Goal: Information Seeking & Learning: Learn about a topic

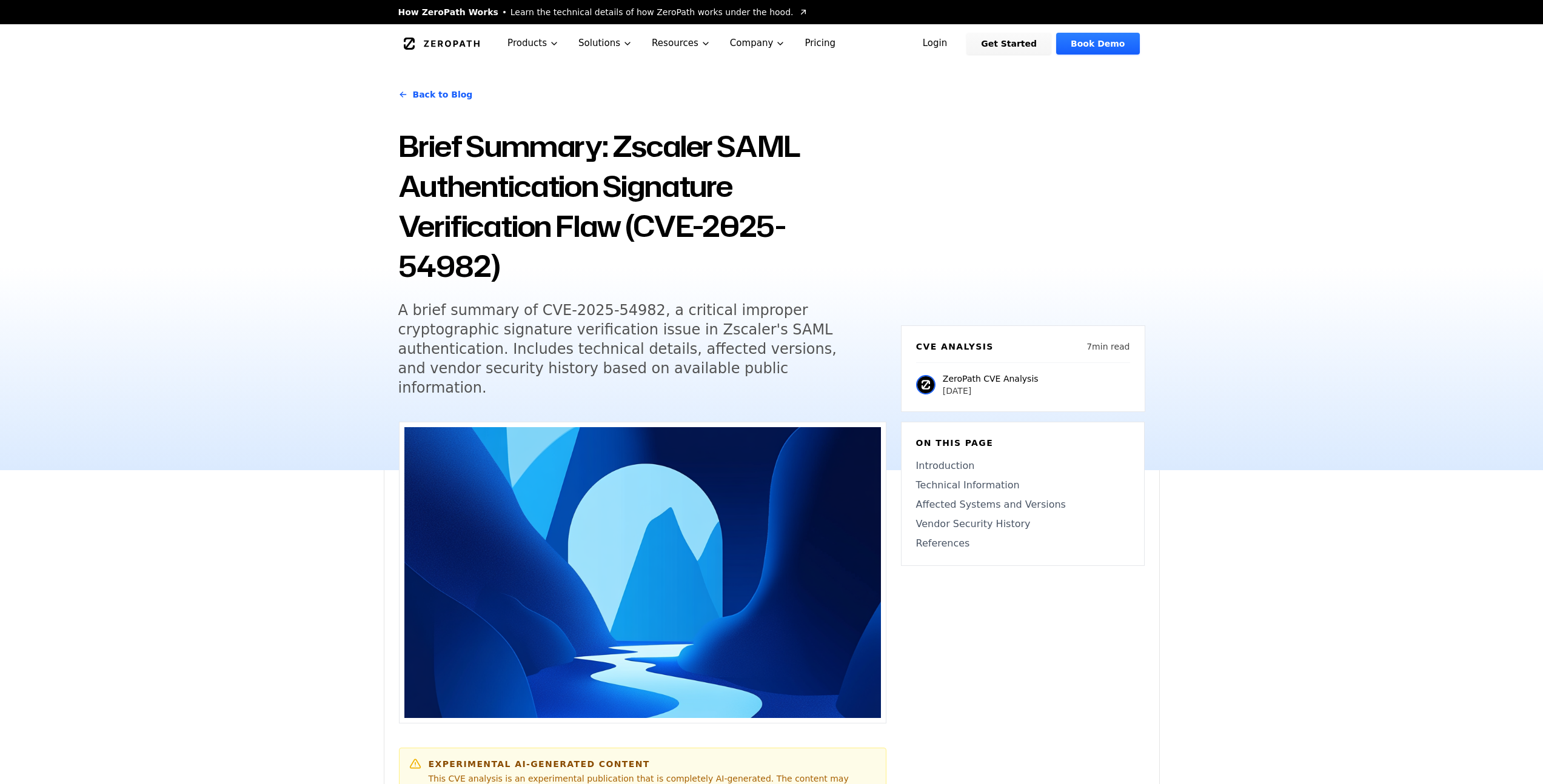
click at [565, 303] on h5 "A brief summary of CVE-2025-54982, a critical improper cryptographic signature …" at bounding box center [630, 349] width 465 height 97
click at [563, 303] on h5 "A brief summary of CVE-2025-54982, a critical improper cryptographic signature …" at bounding box center [630, 349] width 465 height 97
click at [562, 303] on h5 "A brief summary of CVE-2025-54982, a critical improper cryptographic signature …" at bounding box center [630, 349] width 465 height 97
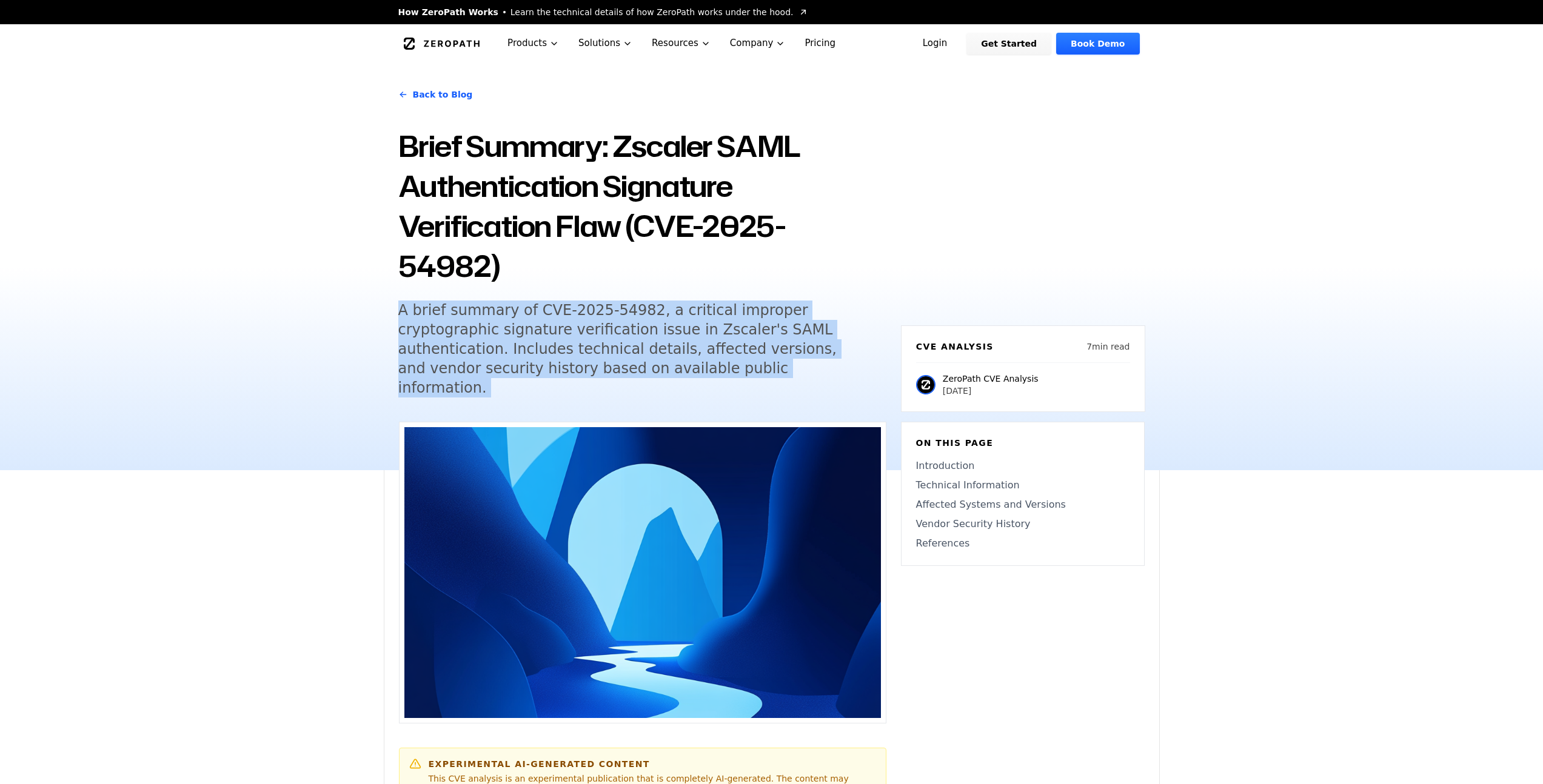
click at [562, 303] on h5 "A brief summary of CVE-2025-54982, a critical improper cryptographic signature …" at bounding box center [630, 349] width 465 height 97
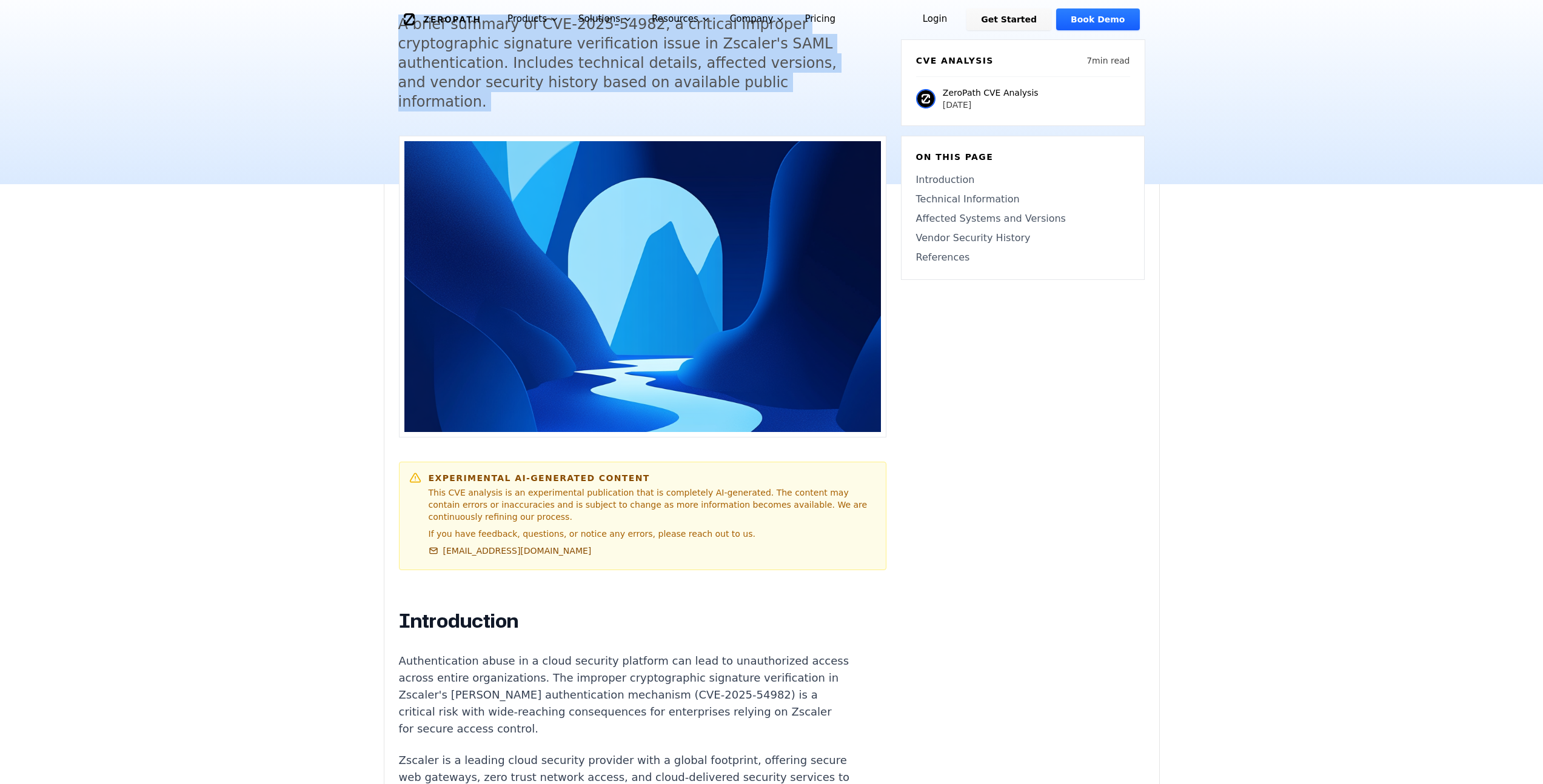
scroll to position [361, 0]
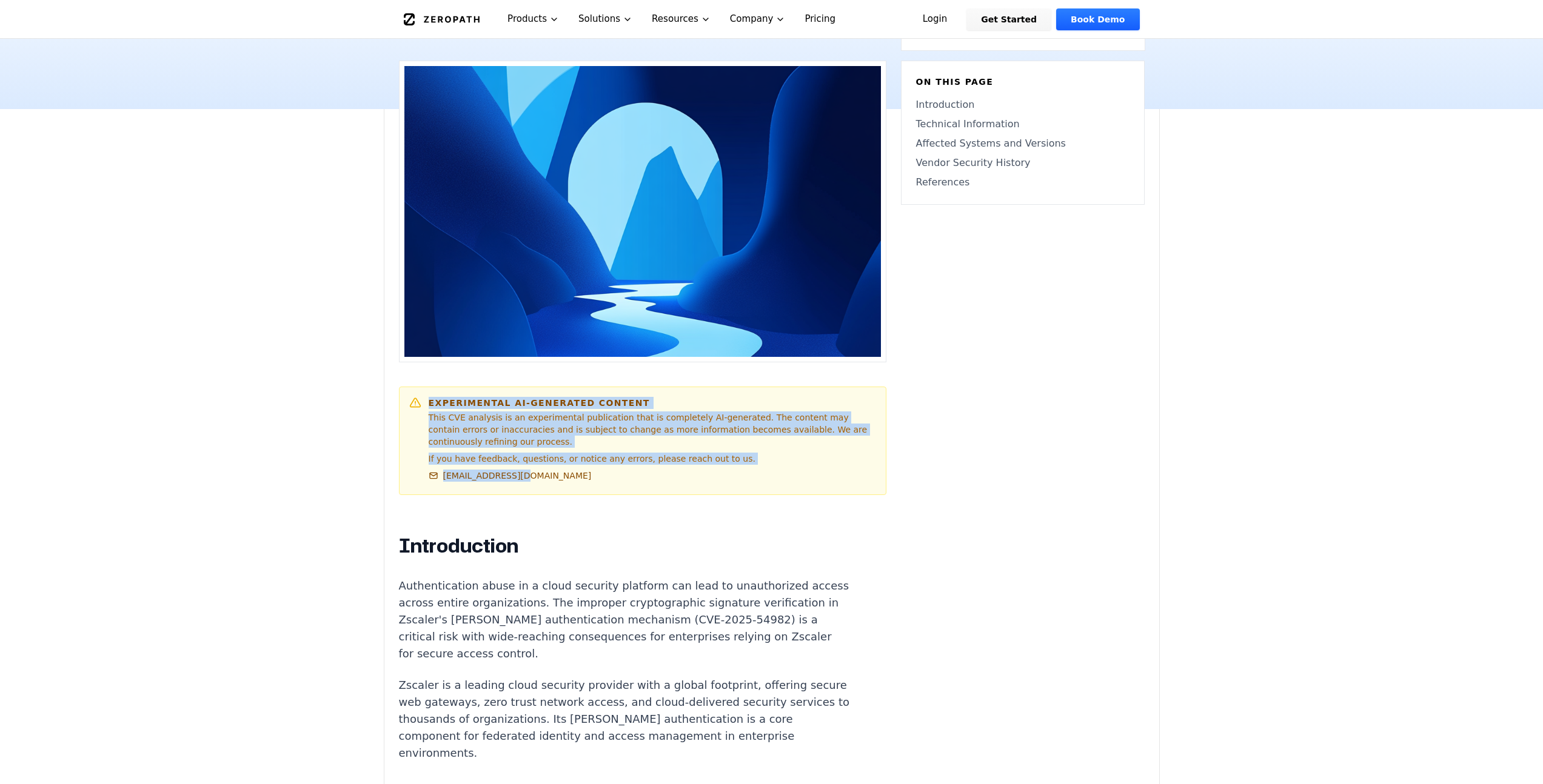
drag, startPoint x: 567, startPoint y: 422, endPoint x: 403, endPoint y: 338, distance: 184.3
click at [403, 387] on div "Experimental AI-Generated Content This CVE analysis is an experimental publicat…" at bounding box center [643, 441] width 487 height 109
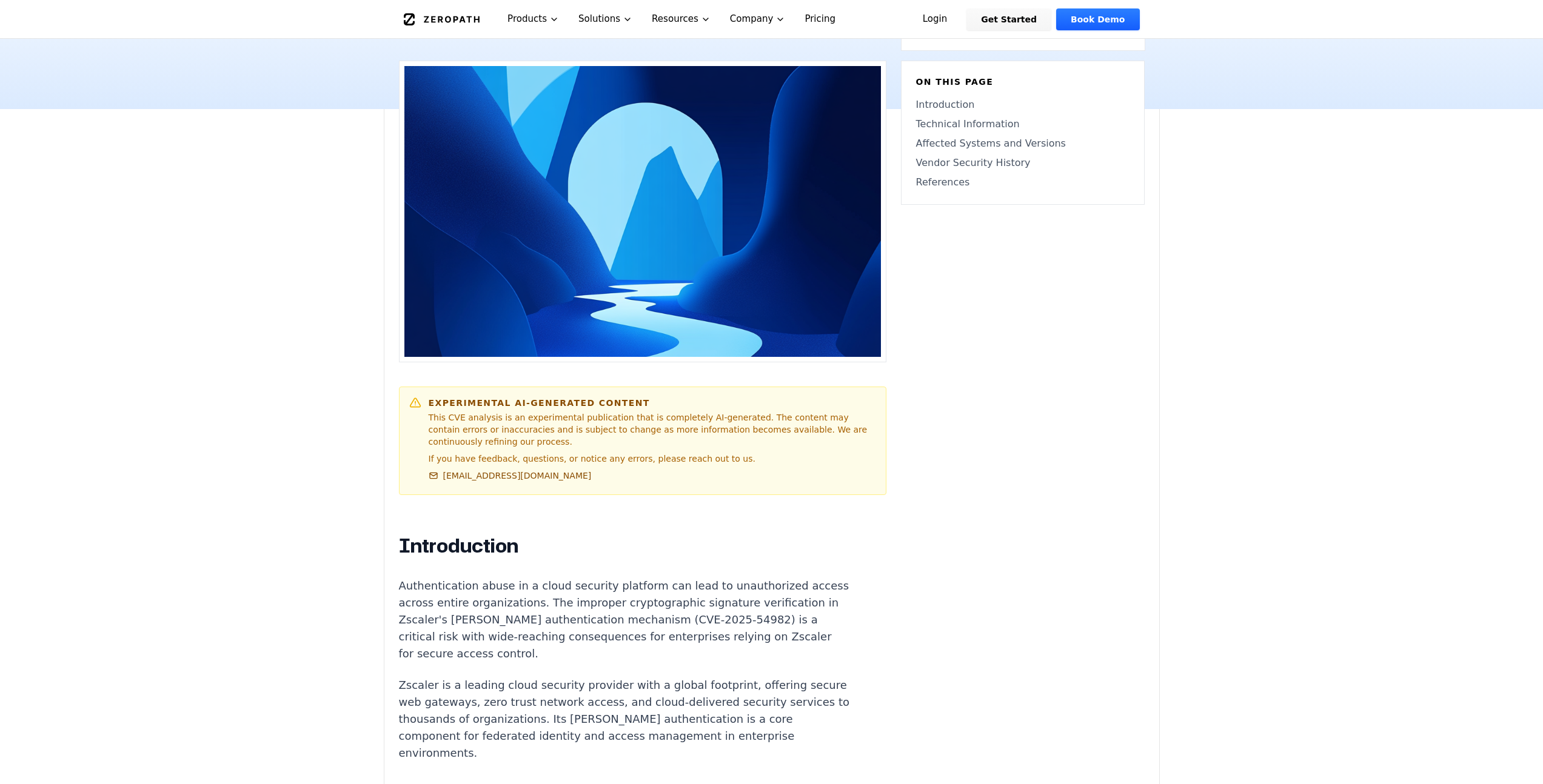
click at [403, 387] on div "Experimental AI-Generated Content This CVE analysis is an experimental publicat…" at bounding box center [643, 441] width 487 height 109
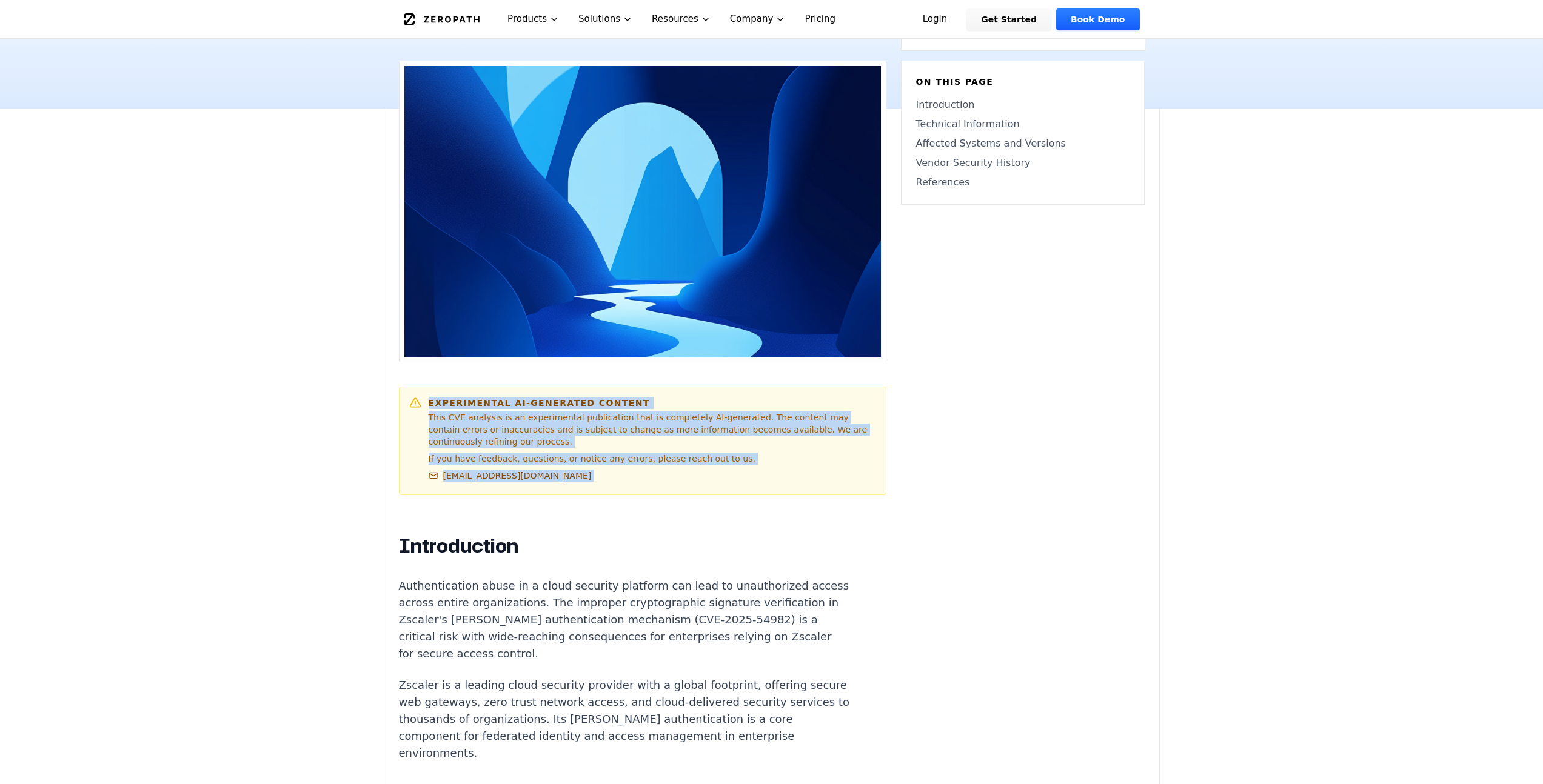
drag, startPoint x: 403, startPoint y: 338, endPoint x: 653, endPoint y: 416, distance: 261.9
click at [653, 416] on div "Experimental AI-Generated Content This CVE analysis is an experimental publicat…" at bounding box center [643, 441] width 487 height 109
click at [653, 416] on div "Experimental AI-Generated Content This CVE analysis is an experimental publicat…" at bounding box center [652, 440] width 447 height 88
drag, startPoint x: 638, startPoint y: 415, endPoint x: 367, endPoint y: 336, distance: 282.3
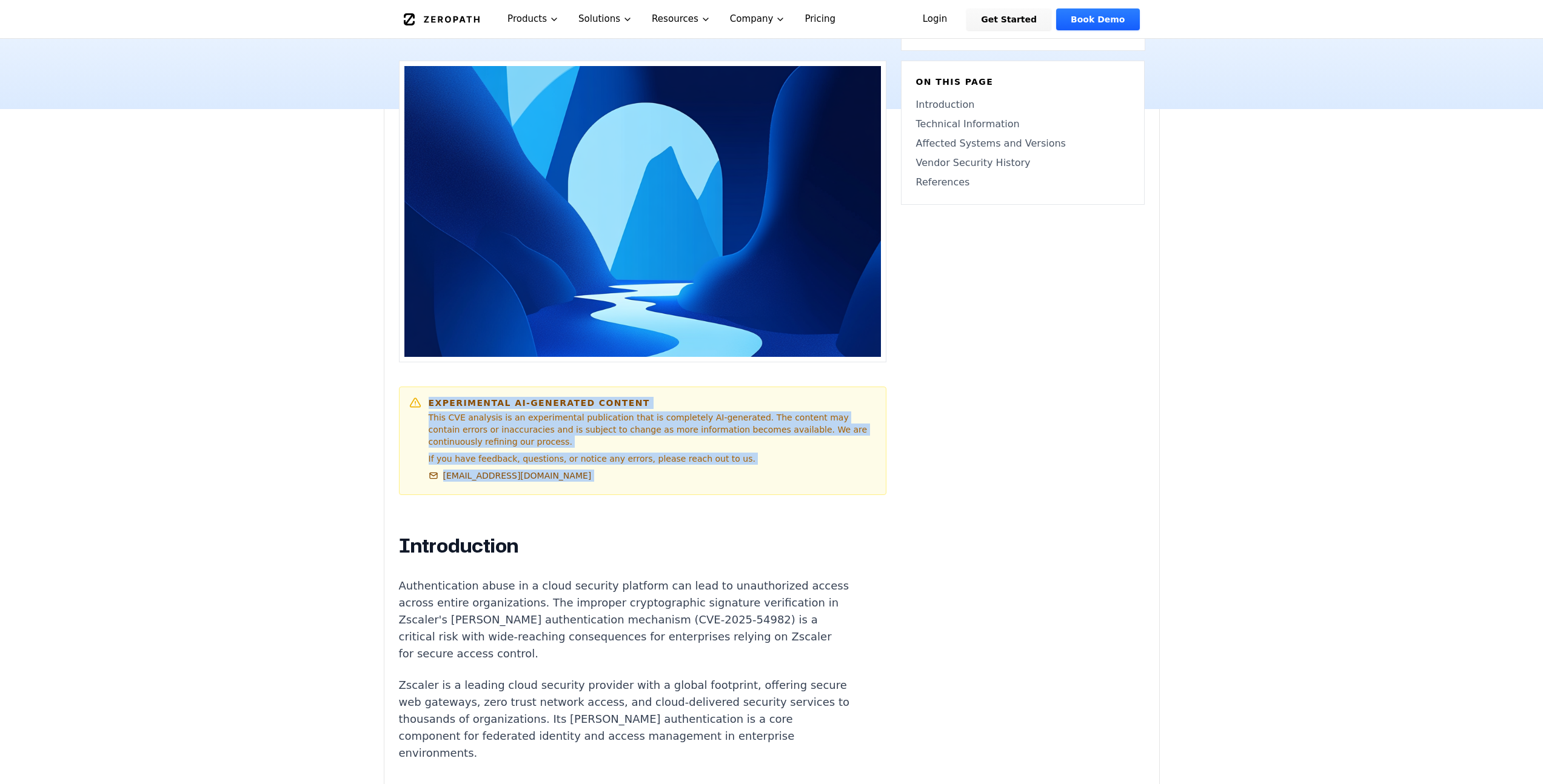
drag, startPoint x: 551, startPoint y: 401, endPoint x: 618, endPoint y: 420, distance: 69.6
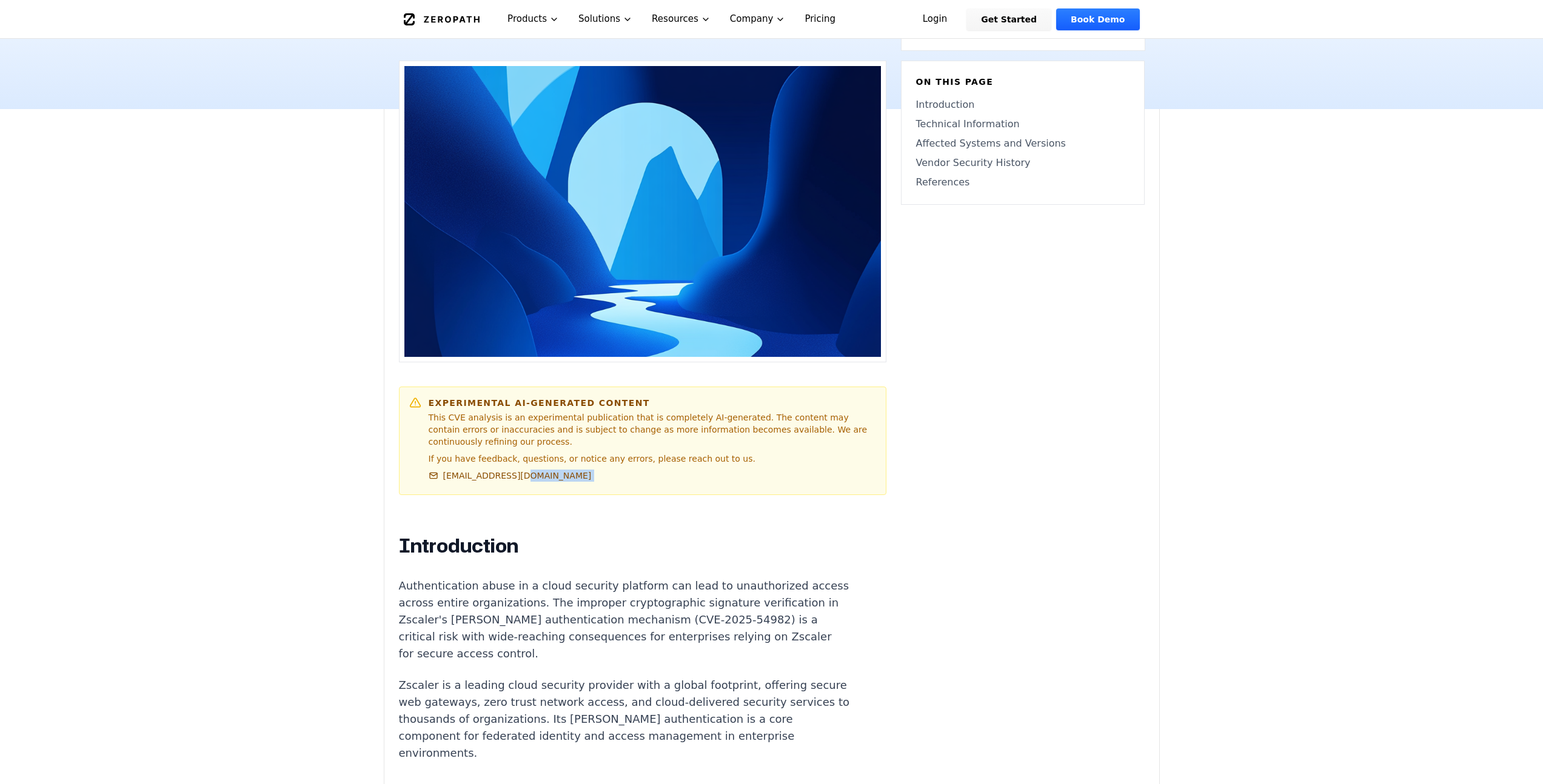
click at [618, 420] on div "Experimental AI-Generated Content This CVE analysis is an experimental publicat…" at bounding box center [652, 440] width 447 height 88
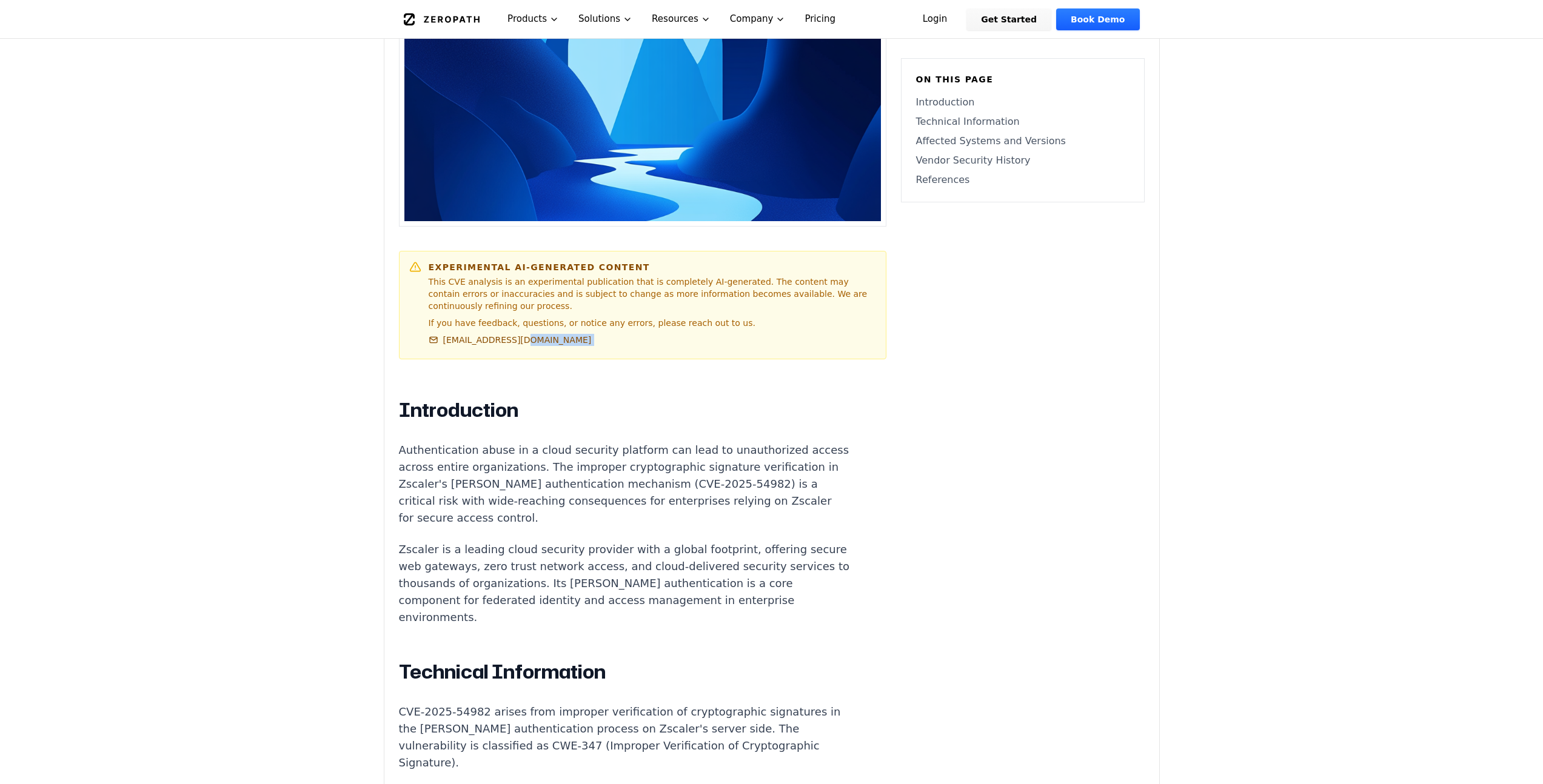
scroll to position [671, 0]
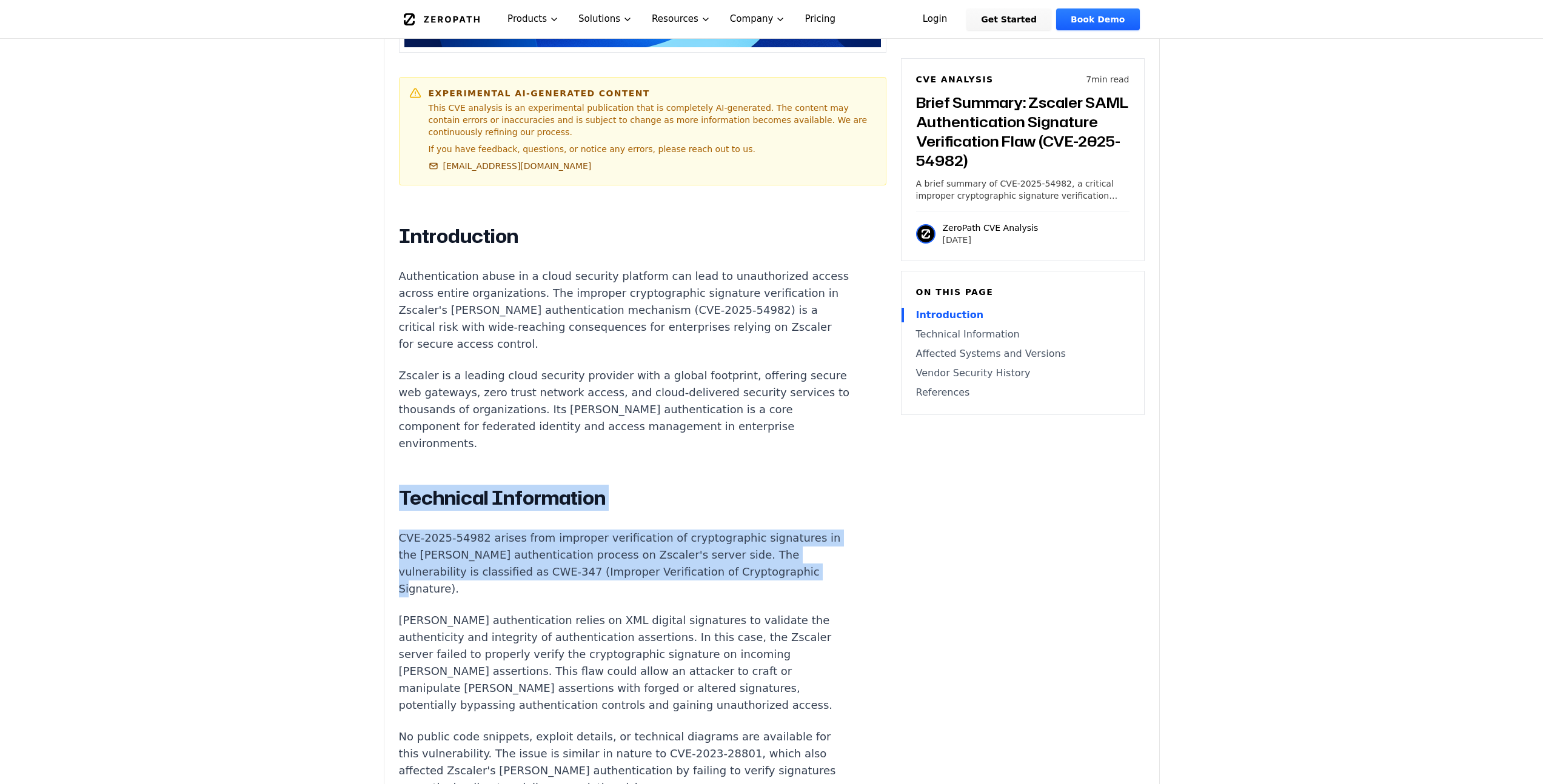
drag, startPoint x: 730, startPoint y: 478, endPoint x: 714, endPoint y: 385, distance: 94.4
click at [714, 385] on div "Introduction Authentication abuse in a cloud security platform can lead to unau…" at bounding box center [624, 777] width 451 height 1106
drag, startPoint x: 714, startPoint y: 385, endPoint x: 748, endPoint y: 479, distance: 100.0
click at [748, 479] on div "Introduction Authentication abuse in a cloud security platform can lead to unau…" at bounding box center [624, 777] width 451 height 1106
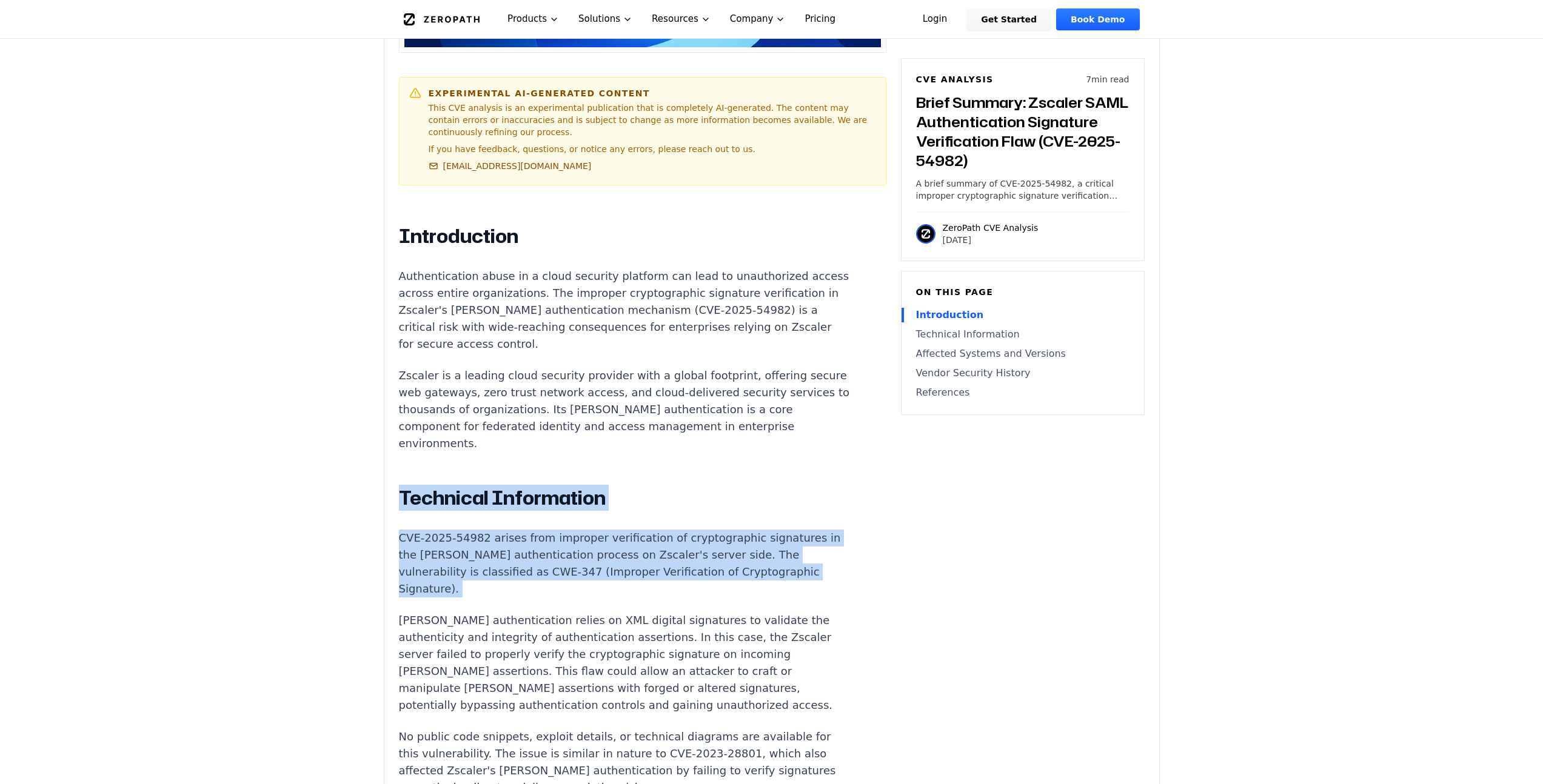
click at [748, 530] on p "CVE-2025-54982 arises from improper verification of cryptographic signatures in…" at bounding box center [624, 563] width 451 height 68
drag, startPoint x: 758, startPoint y: 480, endPoint x: 731, endPoint y: 385, distance: 98.8
click at [731, 385] on div "Introduction Authentication abuse in a cloud security platform can lead to unau…" at bounding box center [624, 777] width 451 height 1106
drag, startPoint x: 731, startPoint y: 385, endPoint x: 755, endPoint y: 487, distance: 104.8
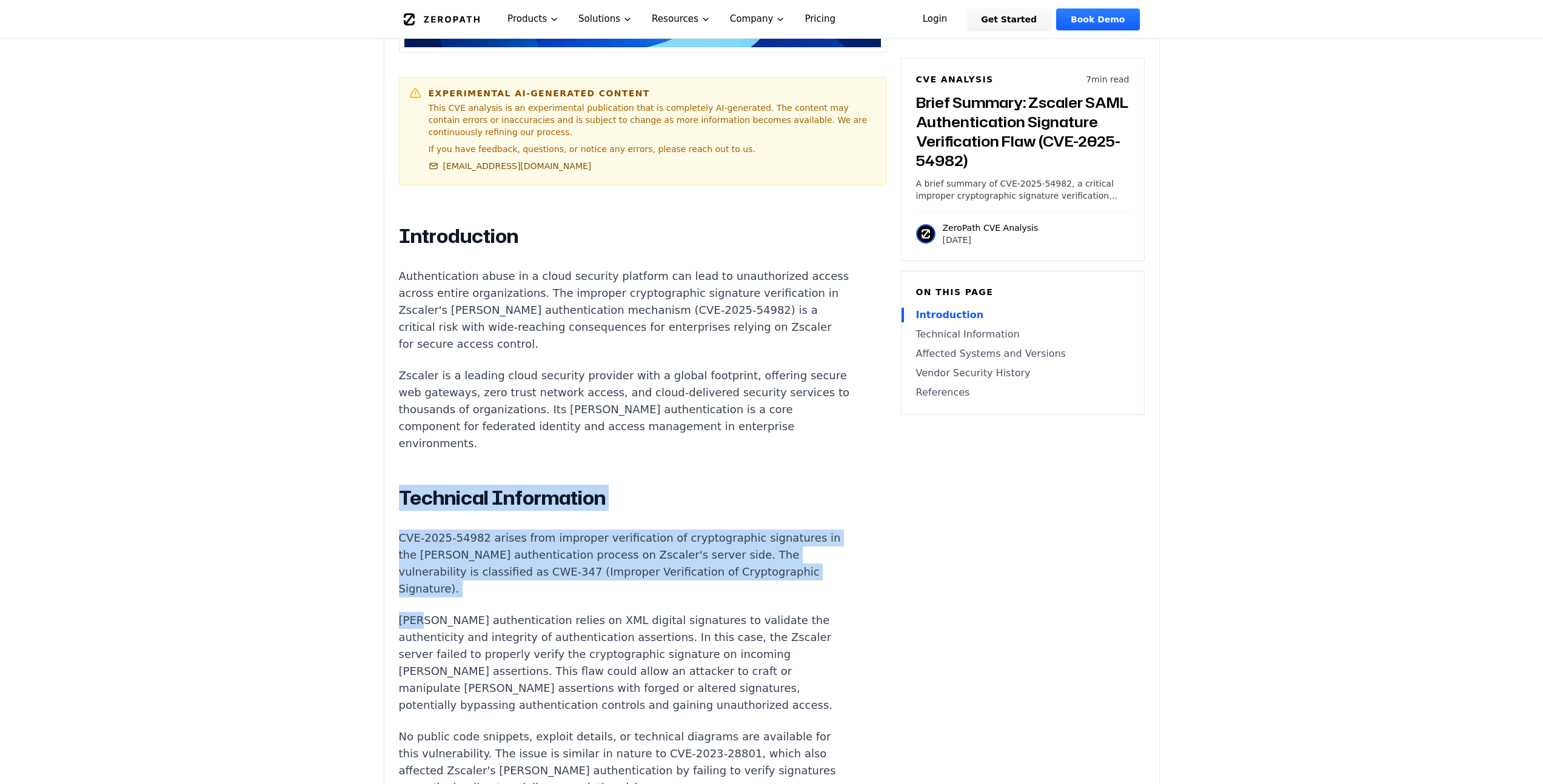
click at [755, 487] on div "Introduction Authentication abuse in a cloud security platform can lead to unau…" at bounding box center [624, 777] width 451 height 1106
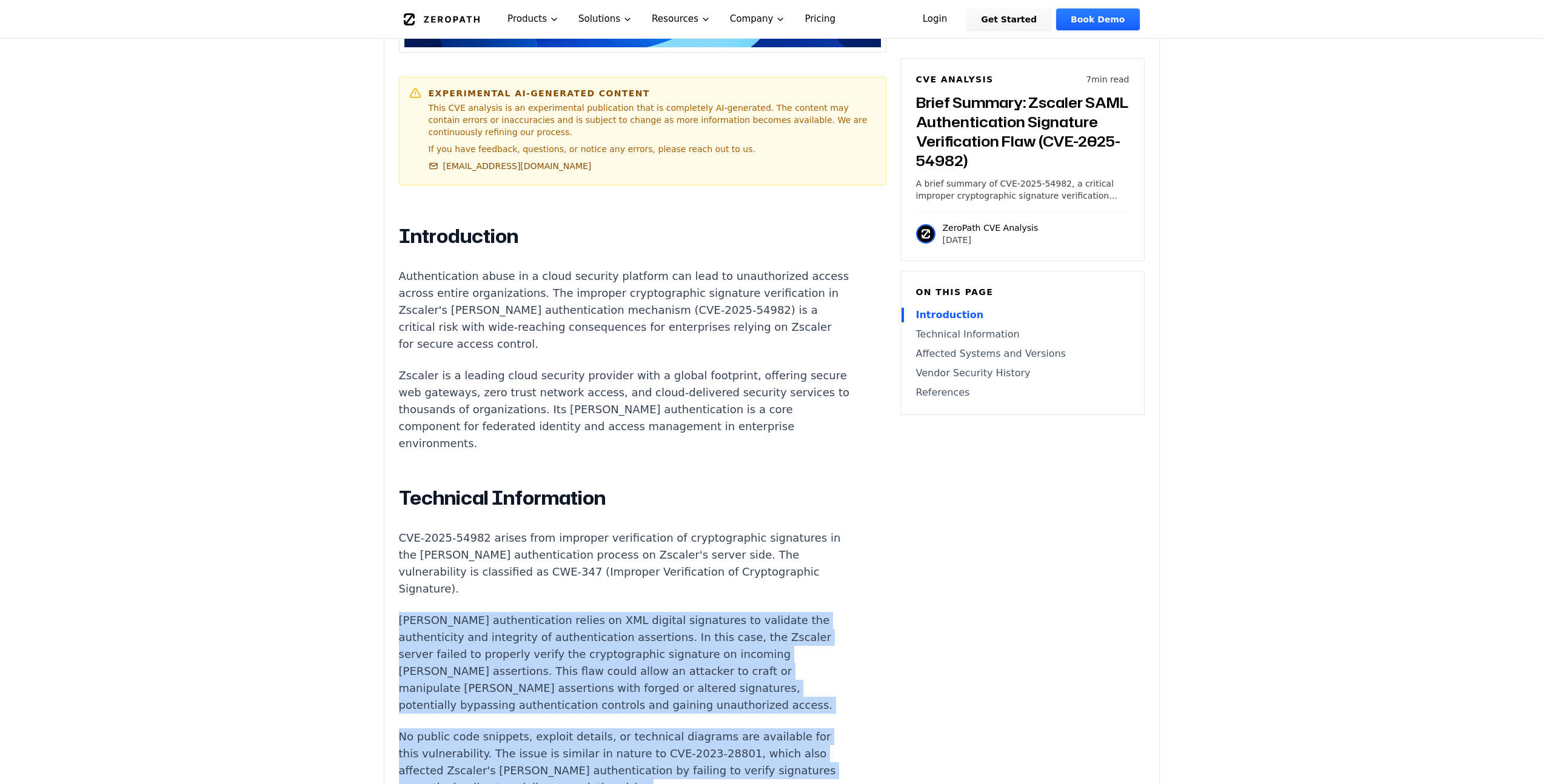
drag, startPoint x: 786, startPoint y: 547, endPoint x: 808, endPoint y: 662, distance: 117.1
click at [808, 662] on div "Introduction Authentication abuse in a cloud security platform can lead to unau…" at bounding box center [624, 777] width 451 height 1106
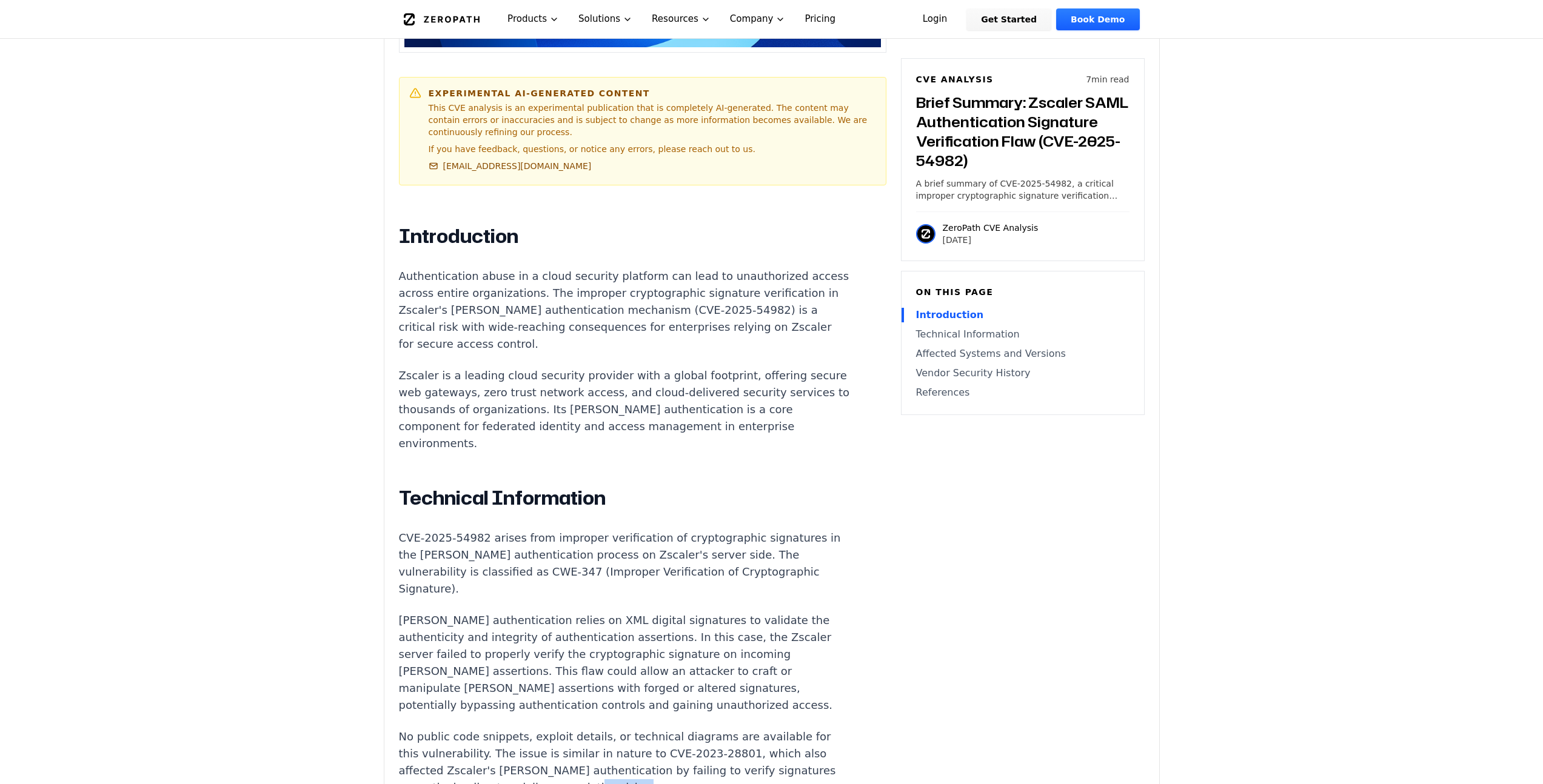
click at [808, 728] on p "No public code snippets, exploit details, or technical diagrams are available f…" at bounding box center [624, 762] width 451 height 68
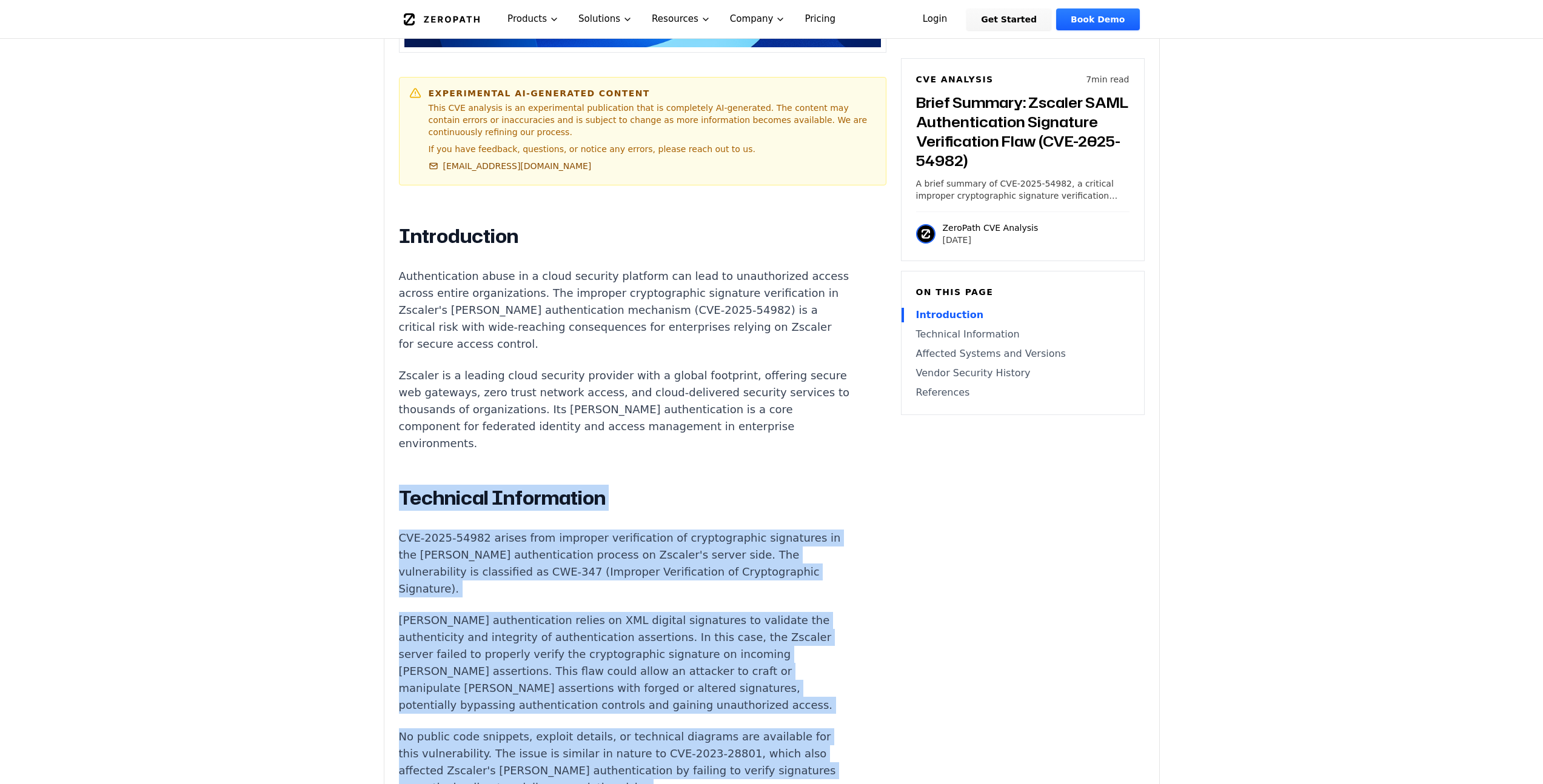
drag, startPoint x: 808, startPoint y: 663, endPoint x: 731, endPoint y: 364, distance: 308.8
click at [731, 364] on div "Introduction Authentication abuse in a cloud security platform can lead to unau…" at bounding box center [624, 777] width 451 height 1106
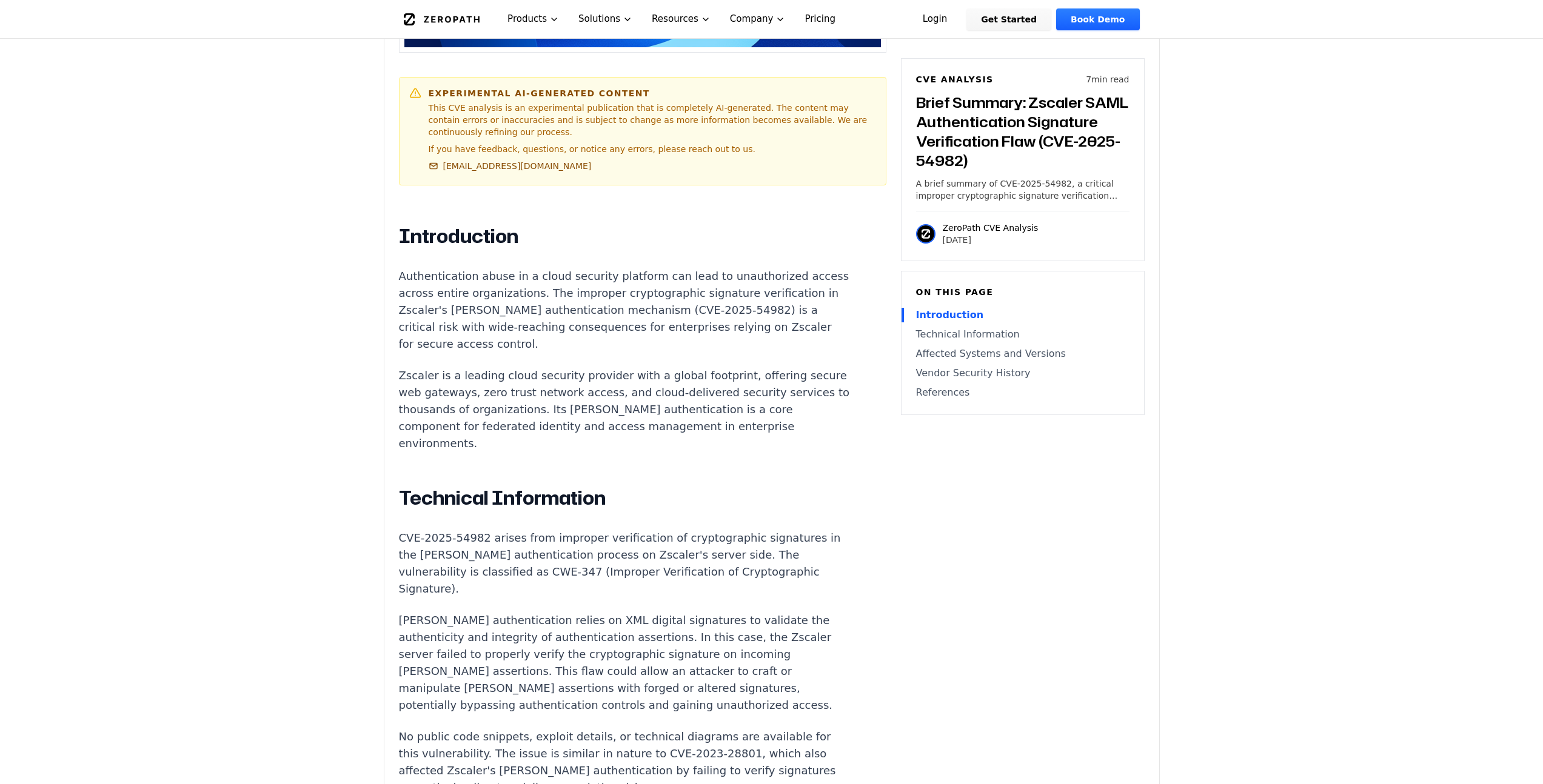
click at [730, 364] on div "Introduction Authentication abuse in a cloud security platform can lead to unau…" at bounding box center [624, 777] width 451 height 1106
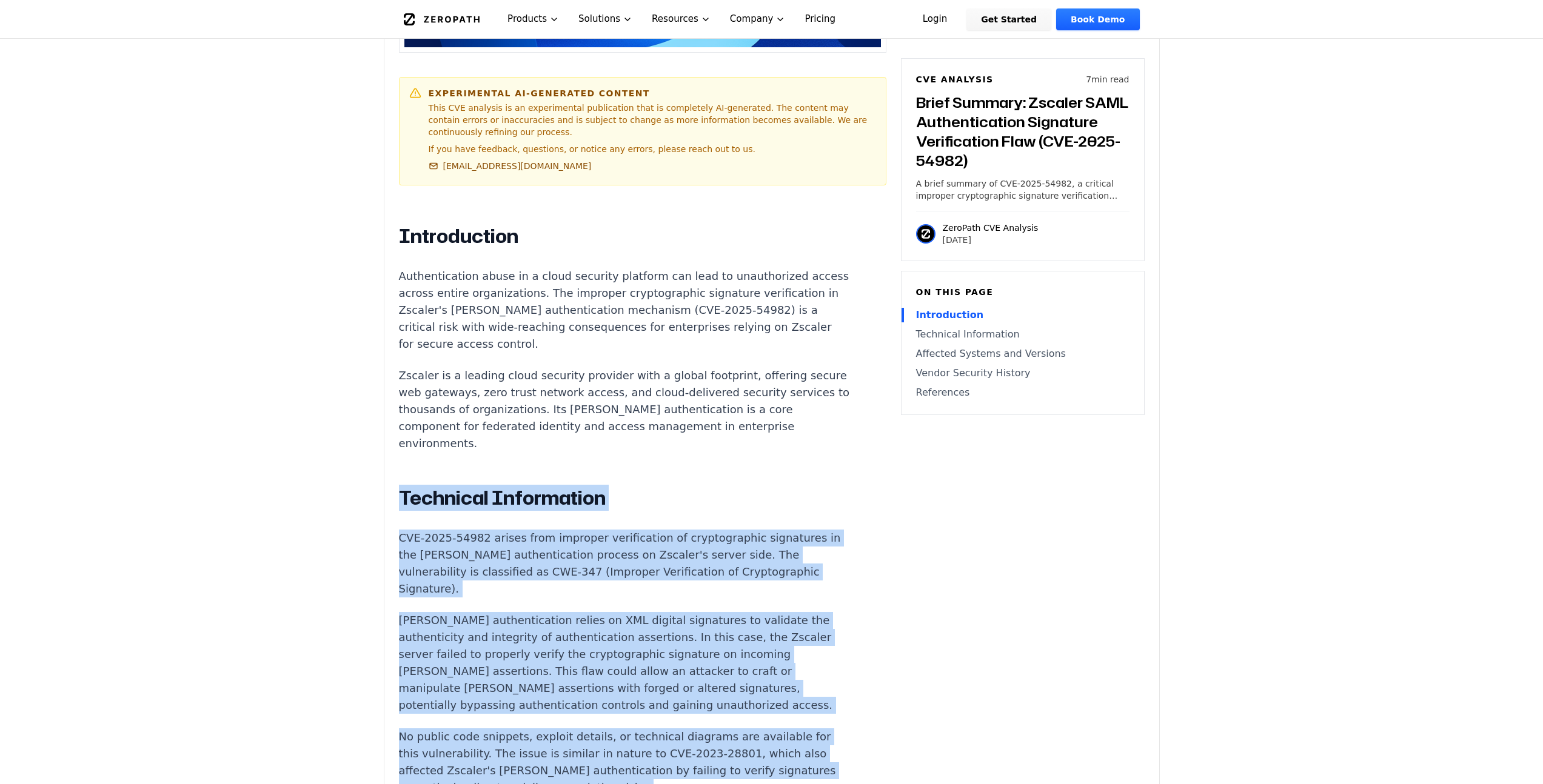
drag, startPoint x: 733, startPoint y: 372, endPoint x: 790, endPoint y: 664, distance: 297.5
click at [790, 664] on div "Introduction Authentication abuse in a cloud security platform can lead to unau…" at bounding box center [624, 777] width 451 height 1106
click at [790, 728] on p "No public code snippets, exploit details, or technical diagrams are available f…" at bounding box center [624, 762] width 451 height 68
drag, startPoint x: 788, startPoint y: 663, endPoint x: 689, endPoint y: 350, distance: 328.3
click at [689, 350] on div "Introduction Authentication abuse in a cloud security platform can lead to unau…" at bounding box center [624, 777] width 451 height 1106
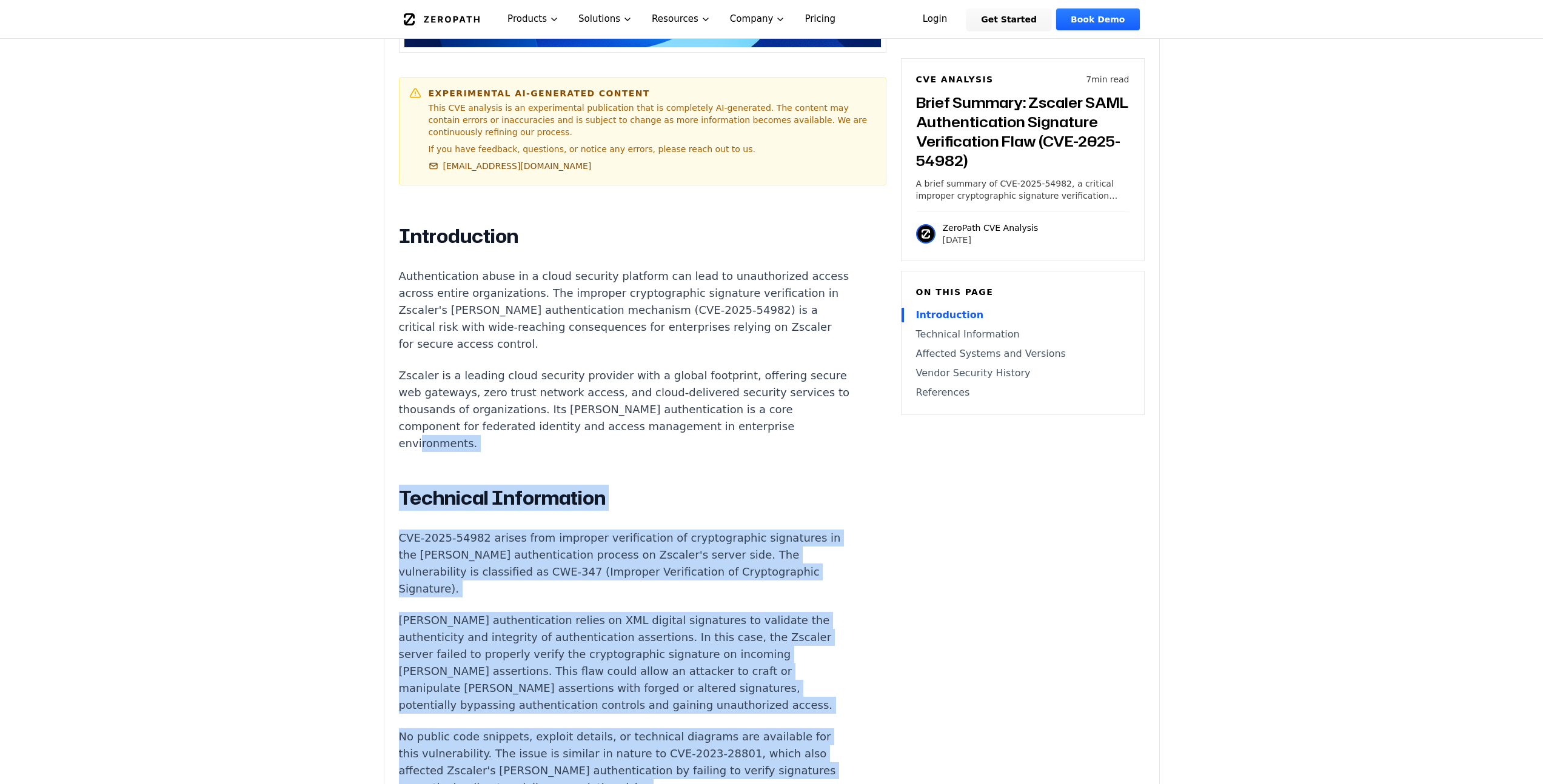
click at [688, 367] on p "Zscaler is a leading cloud security provider with a global footprint, offering …" at bounding box center [624, 409] width 451 height 85
drag, startPoint x: 688, startPoint y: 350, endPoint x: 769, endPoint y: 663, distance: 323.3
click at [769, 663] on div "Introduction Authentication abuse in a cloud security platform can lead to unau…" at bounding box center [624, 777] width 451 height 1106
drag, startPoint x: 769, startPoint y: 663, endPoint x: 769, endPoint y: 648, distance: 15.0
click at [769, 728] on p "No public code snippets, exploit details, or technical diagrams are available f…" at bounding box center [624, 762] width 451 height 68
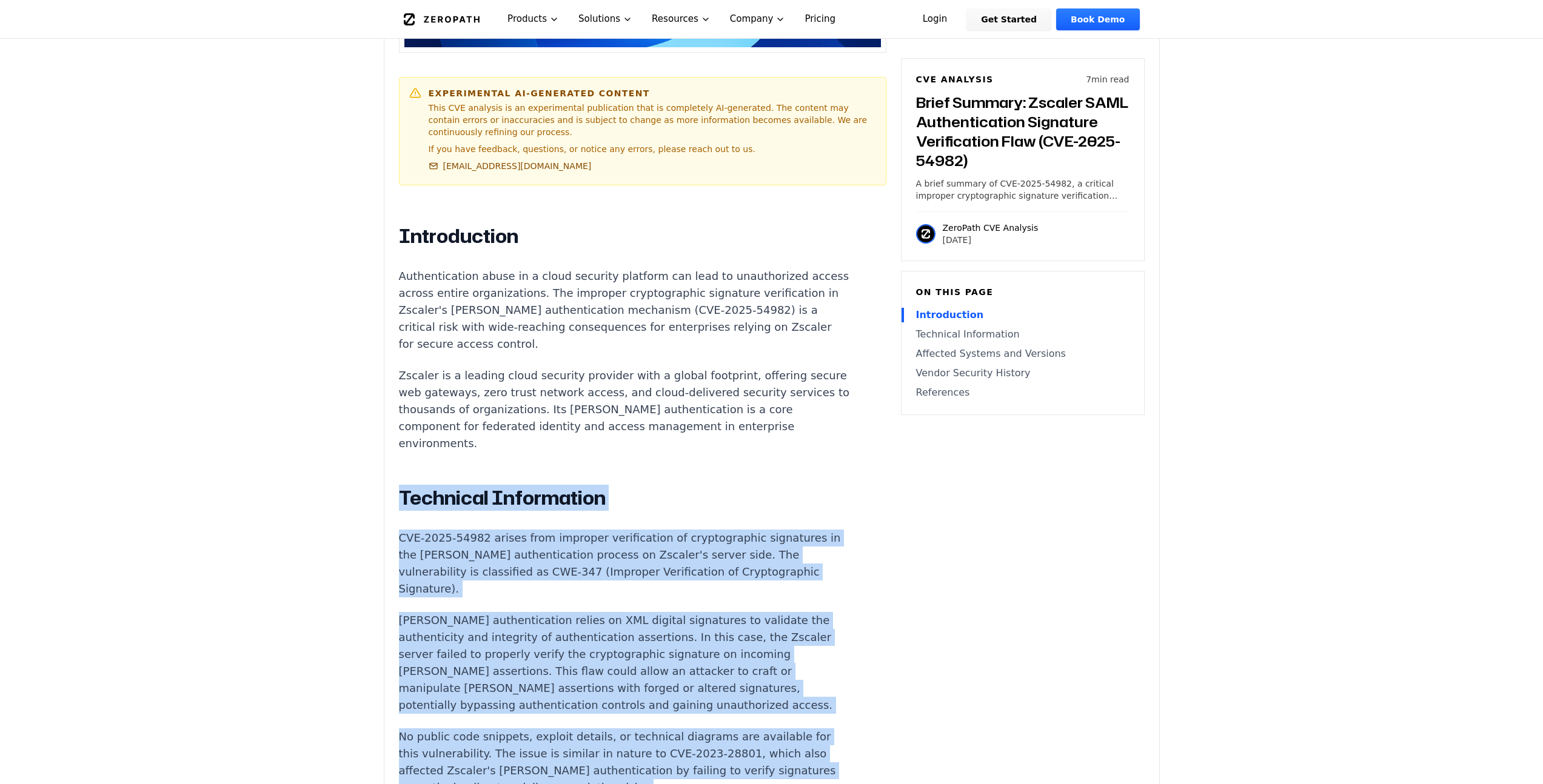
drag, startPoint x: 769, startPoint y: 648, endPoint x: 723, endPoint y: 377, distance: 274.9
click at [723, 377] on div "Introduction Authentication abuse in a cloud security platform can lead to unau…" at bounding box center [624, 777] width 451 height 1106
drag, startPoint x: 766, startPoint y: 537, endPoint x: 780, endPoint y: 652, distance: 115.8
click at [780, 652] on div "Introduction Authentication abuse in a cloud security platform can lead to unau…" at bounding box center [624, 777] width 451 height 1106
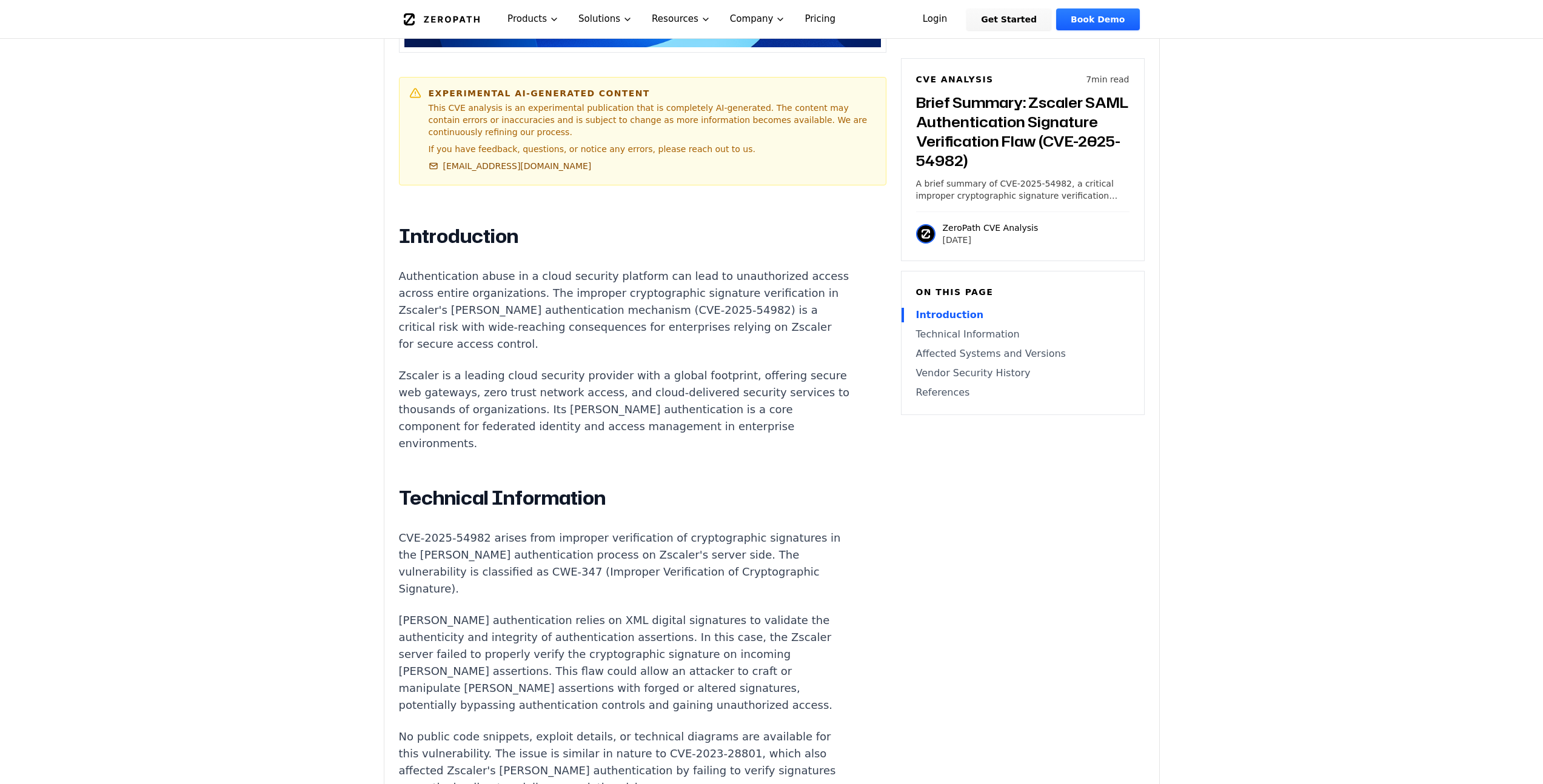
click at [780, 728] on p "No public code snippets, exploit details, or technical diagrams are available f…" at bounding box center [624, 762] width 451 height 68
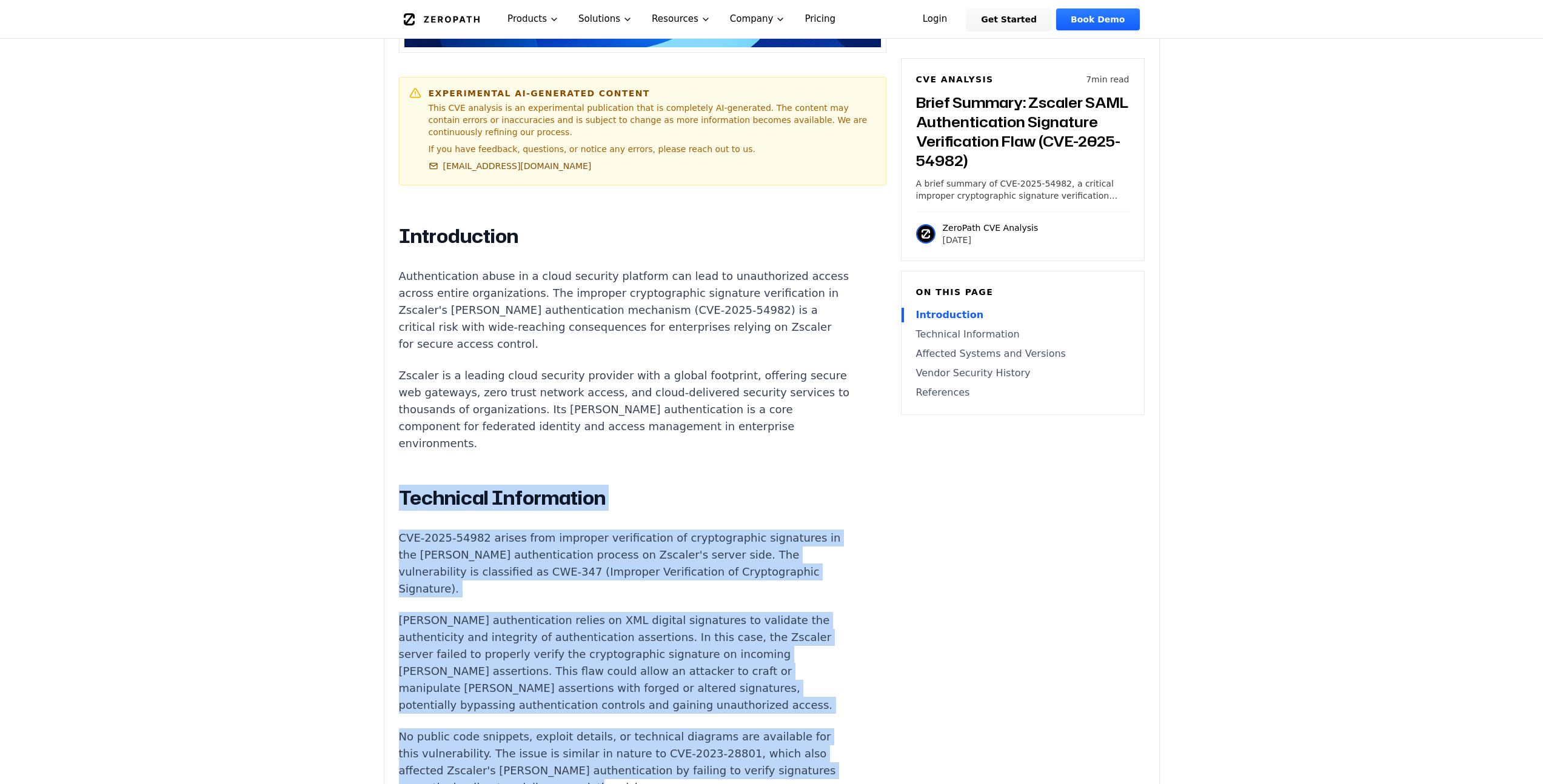
drag, startPoint x: 779, startPoint y: 653, endPoint x: 698, endPoint y: 379, distance: 285.7
click at [698, 379] on div "Introduction Authentication abuse in a cloud security platform can lead to unau…" at bounding box center [624, 777] width 451 height 1106
click at [698, 378] on div "Introduction Authentication abuse in a cloud security platform can lead to unau…" at bounding box center [624, 777] width 451 height 1106
drag, startPoint x: 698, startPoint y: 378, endPoint x: 740, endPoint y: 663, distance: 288.1
click at [741, 663] on div "Introduction Authentication abuse in a cloud security platform can lead to unau…" at bounding box center [624, 777] width 451 height 1106
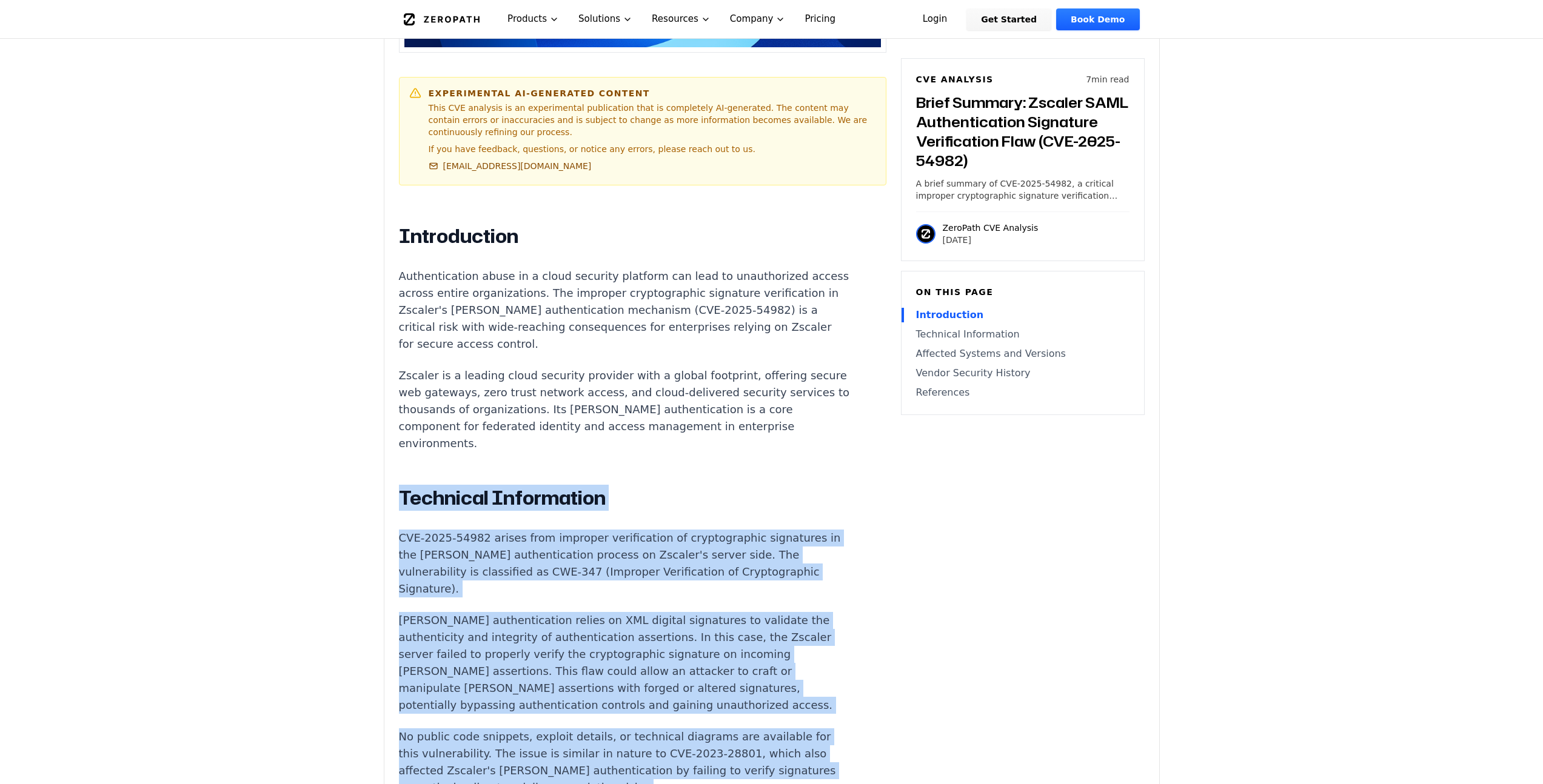
click at [740, 728] on p "No public code snippets, exploit details, or technical diagrams are available f…" at bounding box center [624, 762] width 451 height 68
drag, startPoint x: 735, startPoint y: 654, endPoint x: 675, endPoint y: 382, distance: 278.5
click at [673, 383] on div "Introduction Authentication abuse in a cloud security platform can lead to unau…" at bounding box center [624, 777] width 451 height 1106
click at [675, 382] on div "Introduction Authentication abuse in a cloud security platform can lead to unau…" at bounding box center [624, 777] width 451 height 1106
drag, startPoint x: 676, startPoint y: 381, endPoint x: 721, endPoint y: 656, distance: 278.7
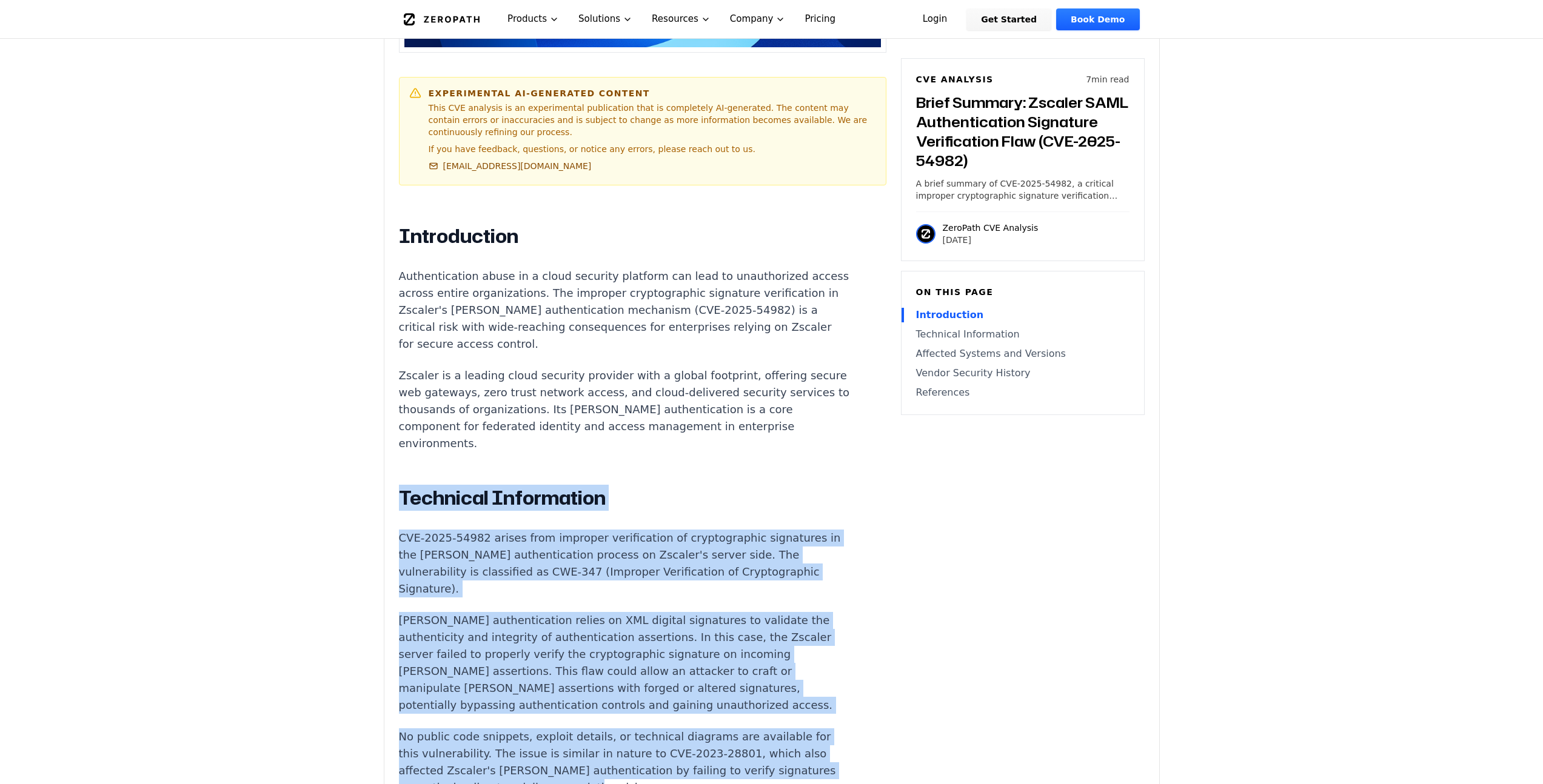
click at [721, 656] on div "Introduction Authentication abuse in a cloud security platform can lead to unau…" at bounding box center [624, 777] width 451 height 1106
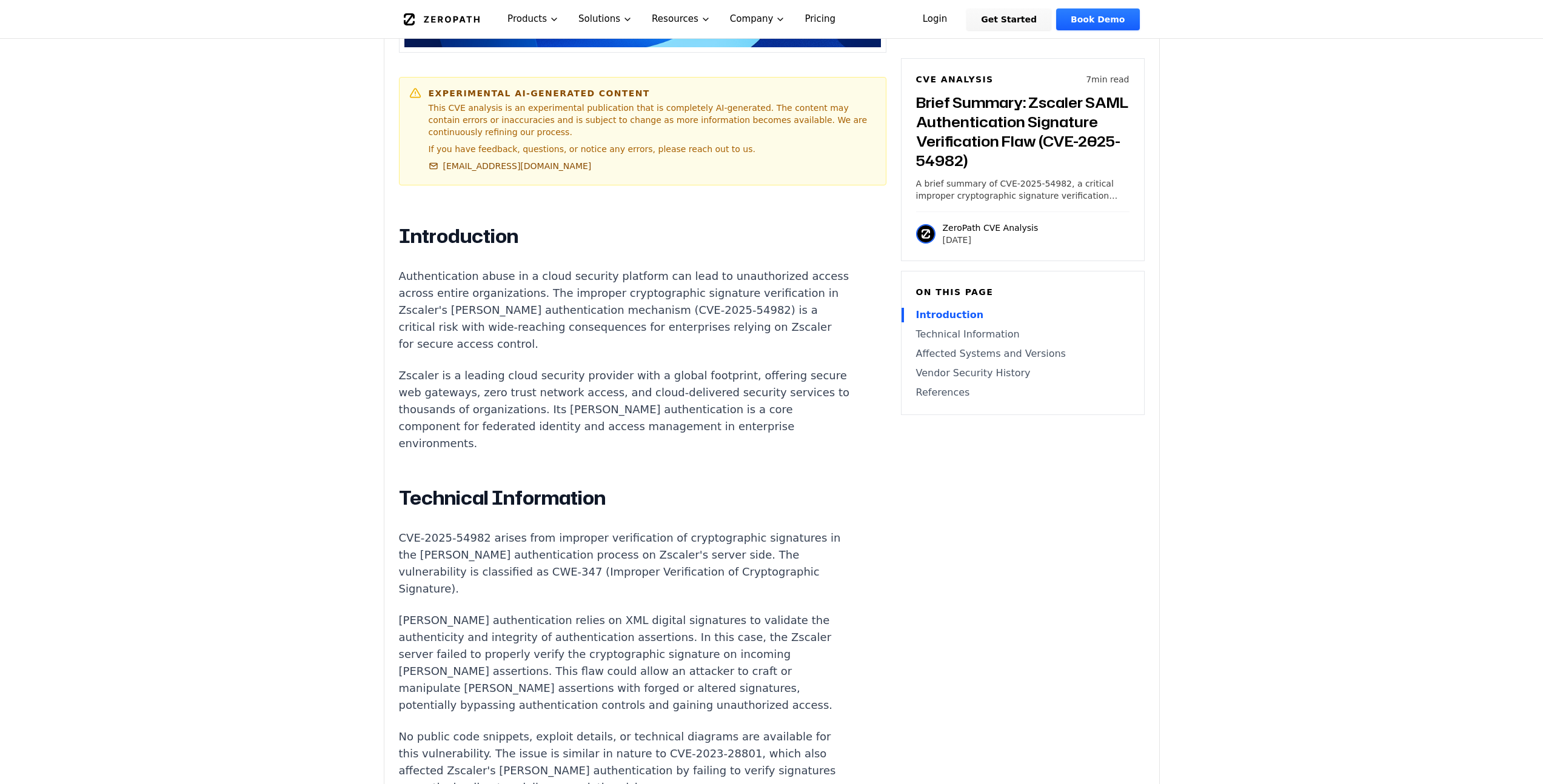
click at [722, 728] on p "No public code snippets, exploit details, or technical diagrams are available f…" at bounding box center [624, 762] width 451 height 68
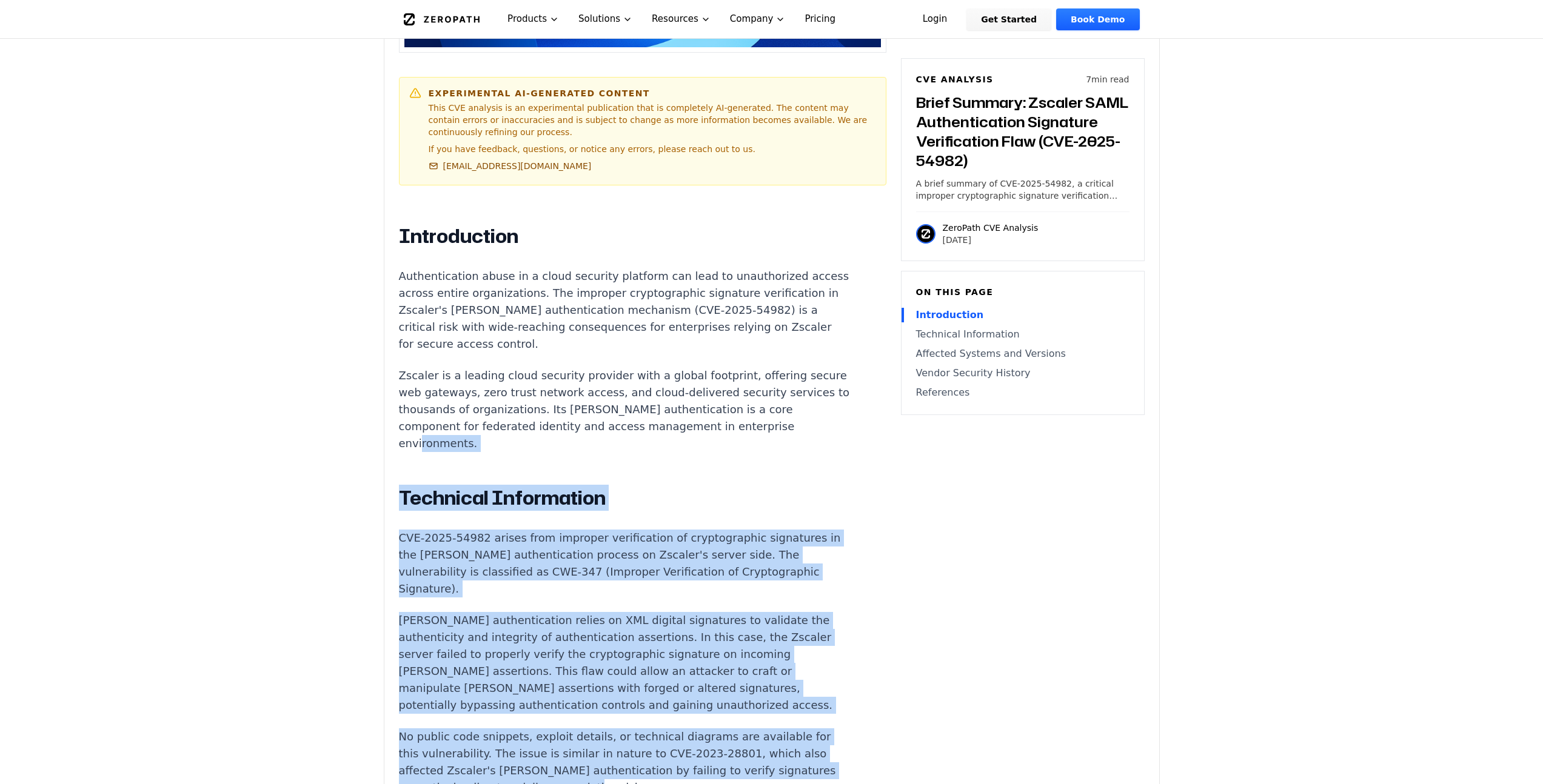
drag, startPoint x: 692, startPoint y: 452, endPoint x: 677, endPoint y: 355, distance: 98.2
click at [677, 355] on div "Introduction Authentication abuse in a cloud security platform can lead to unau…" at bounding box center [624, 777] width 451 height 1106
click at [677, 367] on p "Zscaler is a leading cloud security provider with a global footprint, offering …" at bounding box center [624, 409] width 451 height 85
drag, startPoint x: 686, startPoint y: 378, endPoint x: 751, endPoint y: 653, distance: 282.6
click at [751, 653] on div "Introduction Authentication abuse in a cloud security platform can lead to unau…" at bounding box center [624, 777] width 451 height 1106
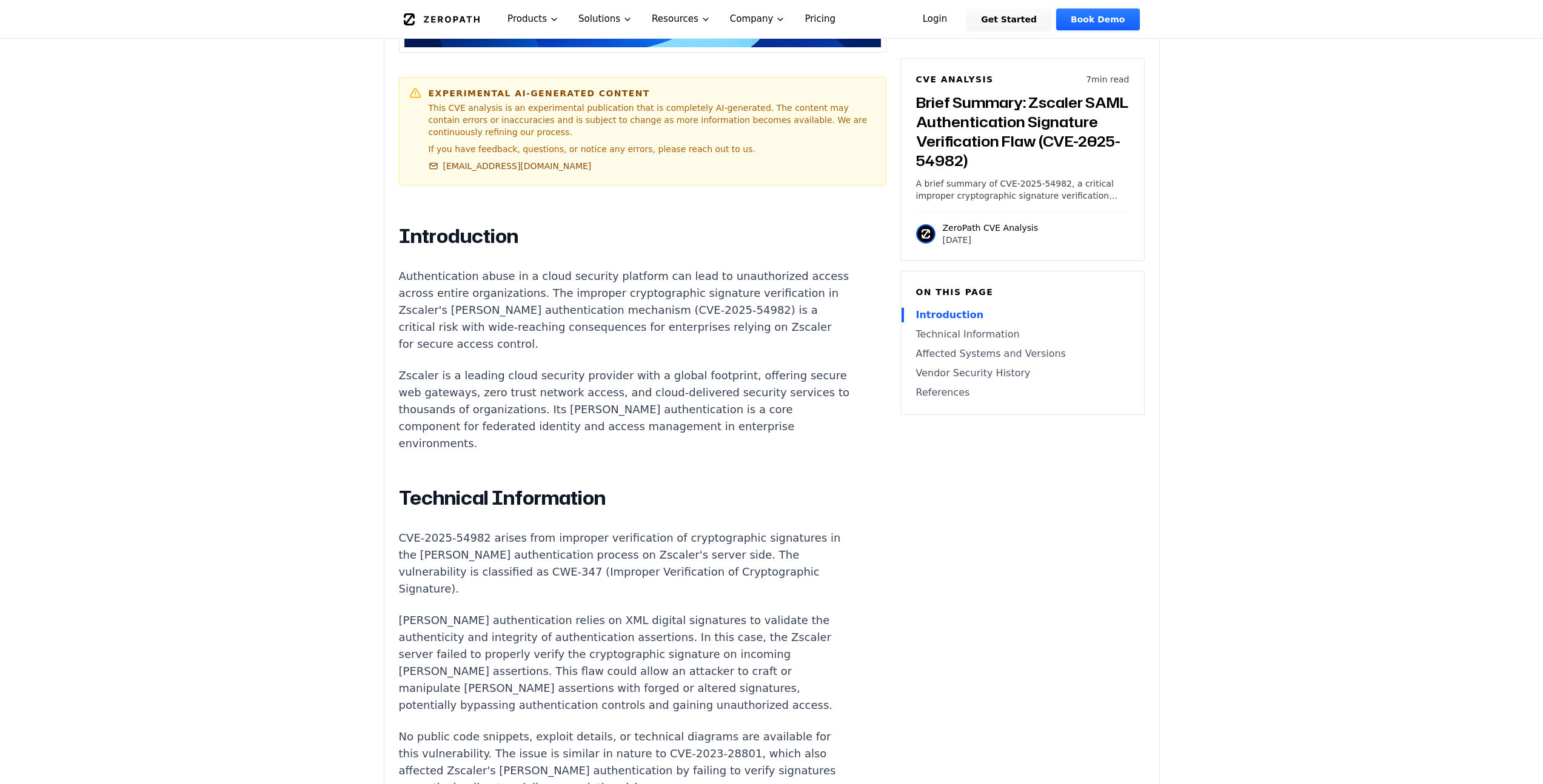
click at [751, 728] on p "No public code snippets, exploit details, or technical diagrams are available f…" at bounding box center [624, 762] width 451 height 68
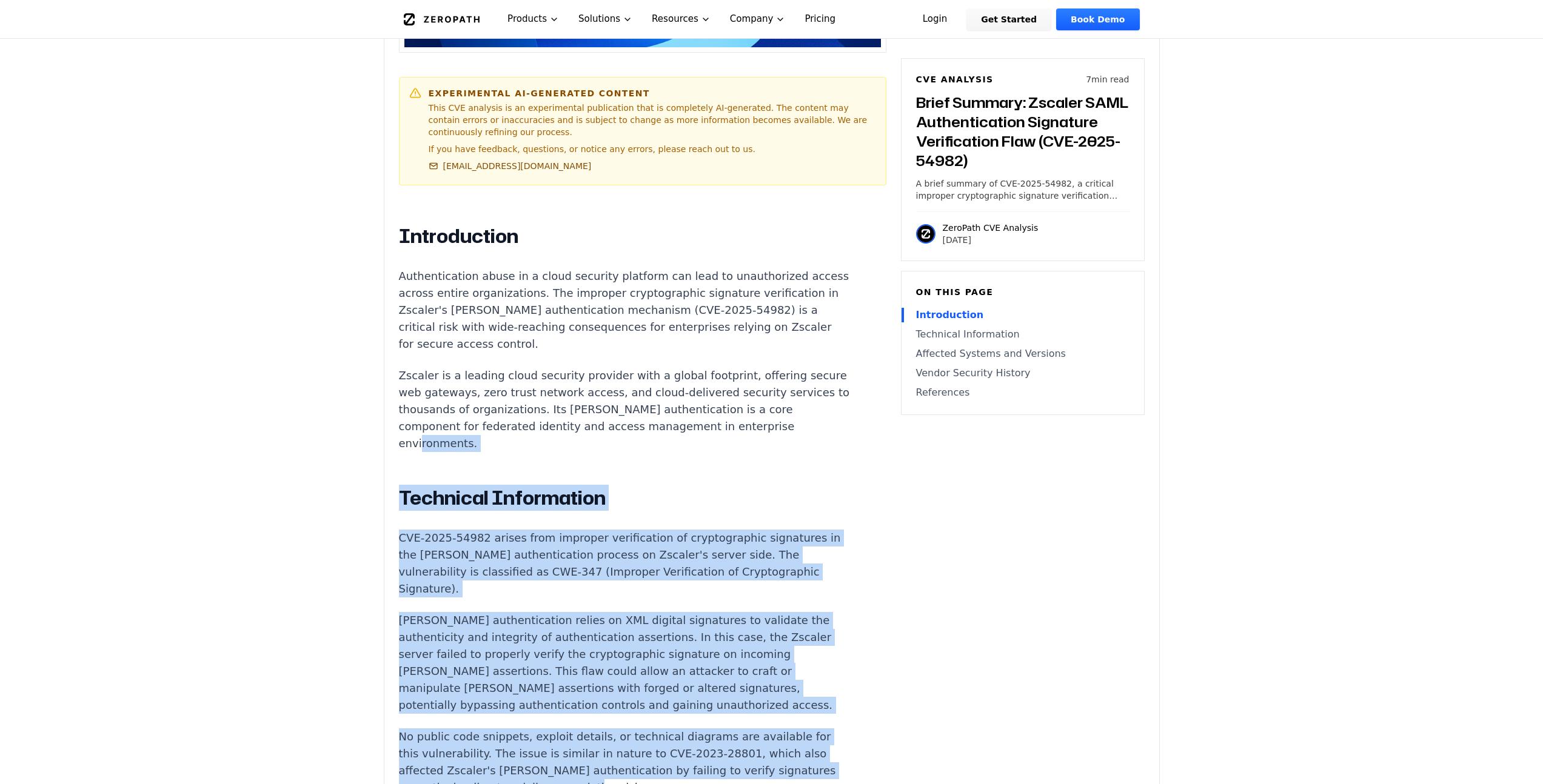
drag, startPoint x: 751, startPoint y: 642, endPoint x: 686, endPoint y: 351, distance: 298.2
click at [686, 352] on div "Introduction Authentication abuse in a cloud security platform can lead to unau…" at bounding box center [624, 777] width 451 height 1106
click at [686, 367] on p "Zscaler is a leading cloud security provider with a global footprint, offering …" at bounding box center [624, 409] width 451 height 85
drag, startPoint x: 725, startPoint y: 485, endPoint x: 763, endPoint y: 662, distance: 181.0
click at [763, 662] on div "Introduction Authentication abuse in a cloud security platform can lead to unau…" at bounding box center [624, 777] width 451 height 1106
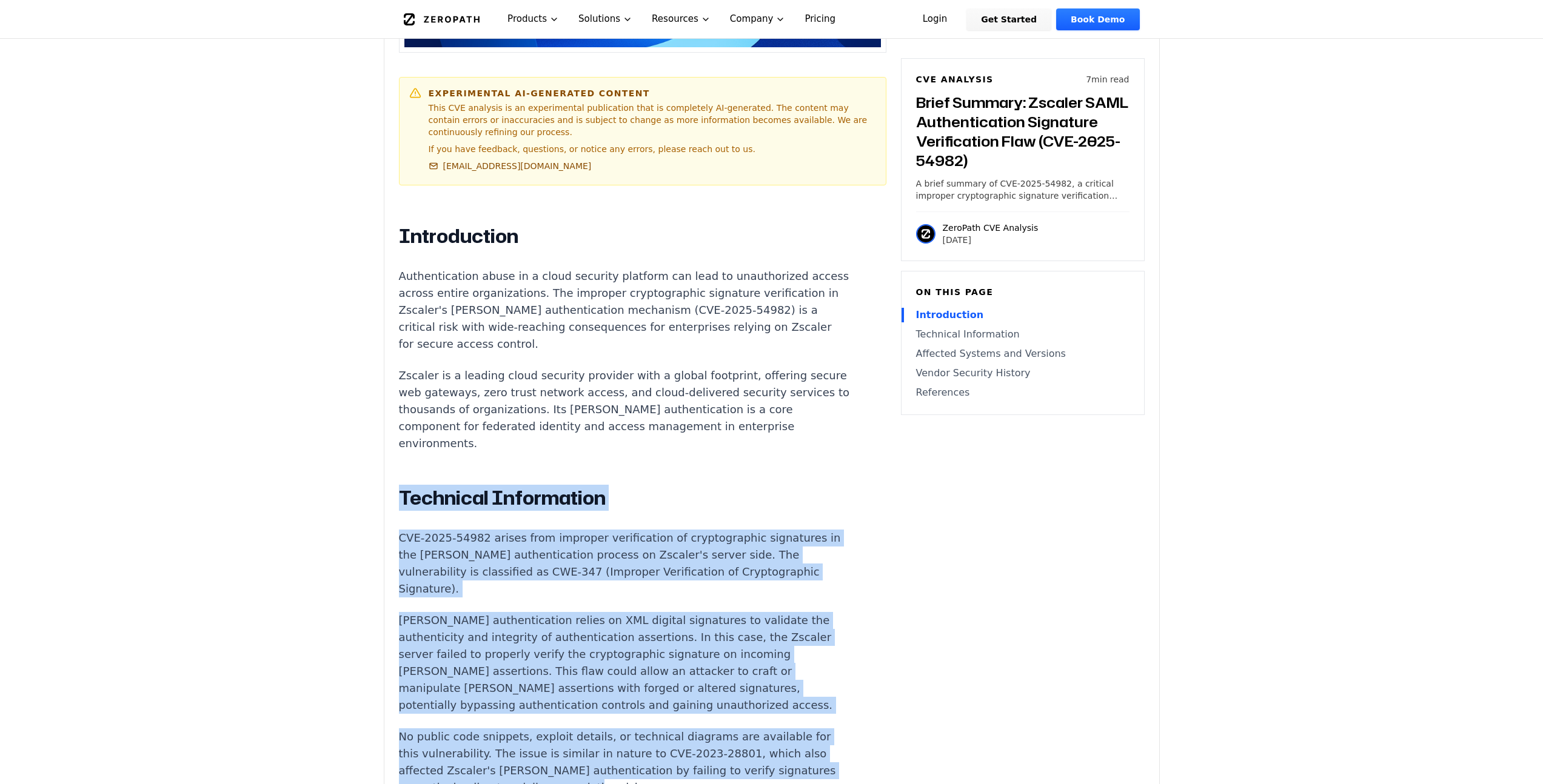
click at [763, 728] on p "No public code snippets, exploit details, or technical diagrams are available f…" at bounding box center [624, 762] width 451 height 68
drag, startPoint x: 765, startPoint y: 603, endPoint x: 722, endPoint y: 339, distance: 267.5
click at [722, 339] on div "Introduction Authentication abuse in a cloud security platform can lead to unau…" at bounding box center [624, 777] width 451 height 1106
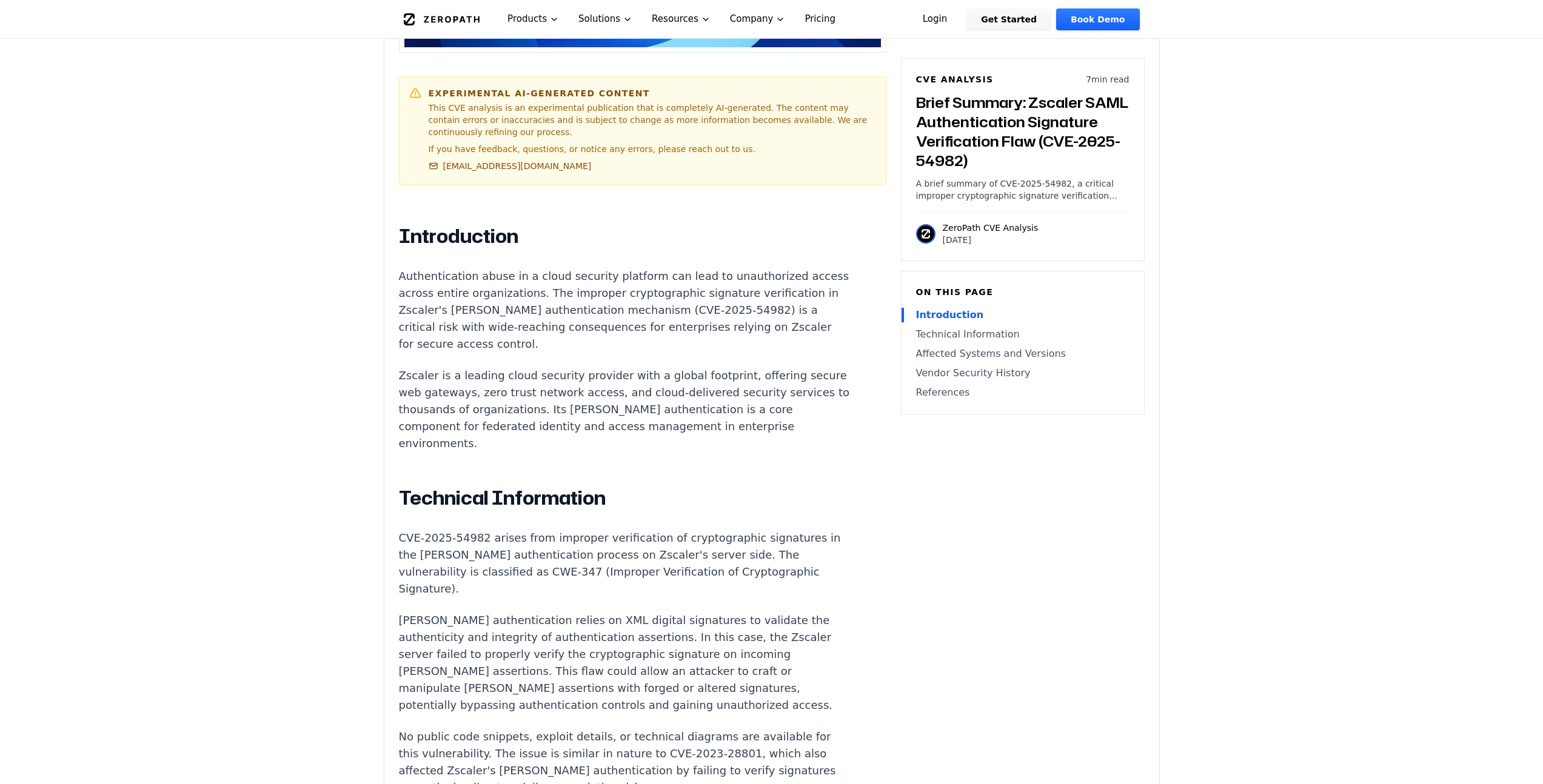
click at [722, 367] on p "Zscaler is a leading cloud security provider with a global footprint, offering …" at bounding box center [624, 409] width 451 height 85
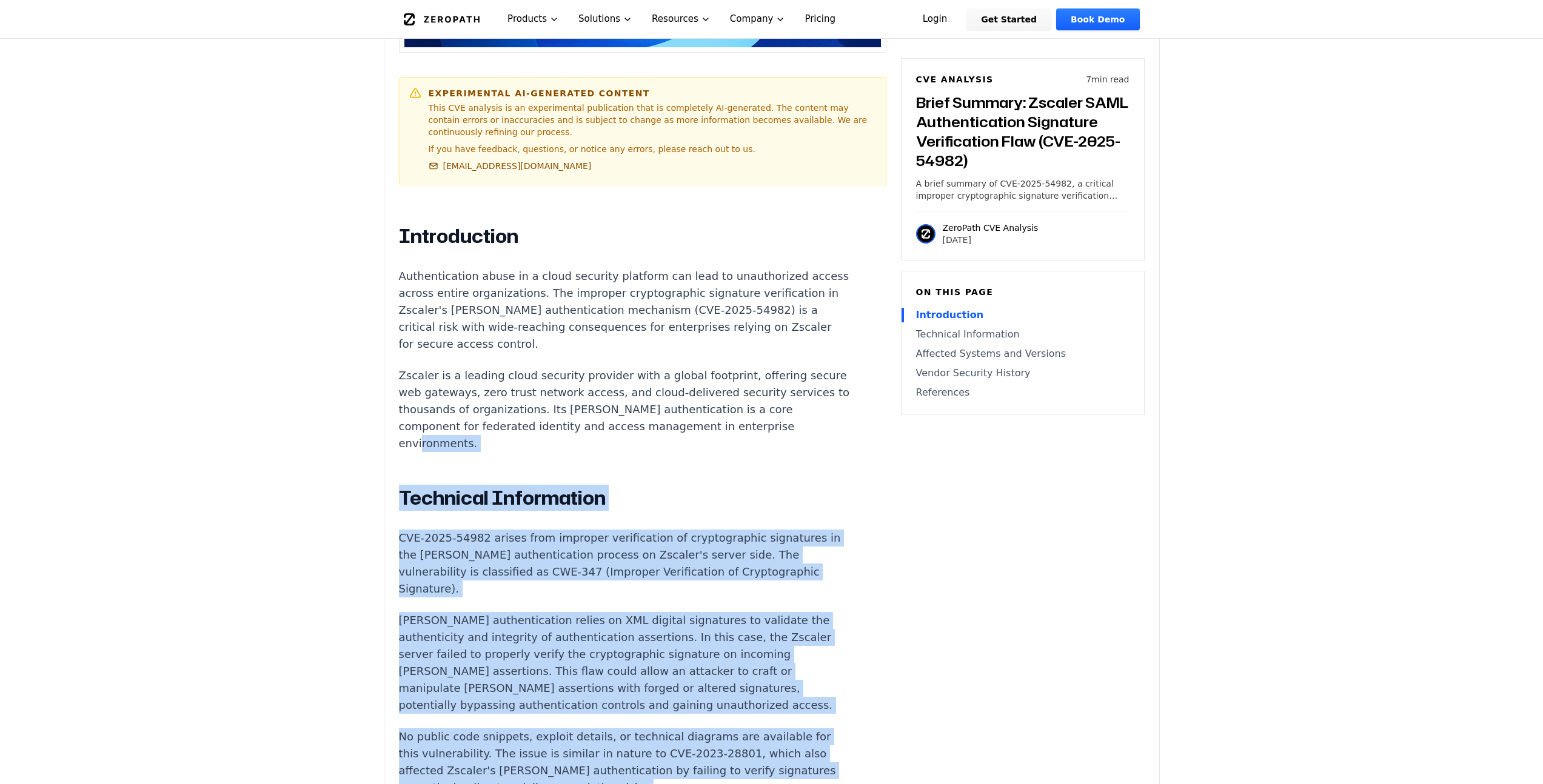
drag, startPoint x: 737, startPoint y: 397, endPoint x: 788, endPoint y: 687, distance: 294.5
click at [790, 689] on div "Introduction Authentication abuse in a cloud security platform can lead to unau…" at bounding box center [624, 777] width 451 height 1106
click at [786, 677] on div "Introduction Authentication abuse in a cloud security platform can lead to unau…" at bounding box center [624, 777] width 451 height 1106
drag, startPoint x: 786, startPoint y: 677, endPoint x: 738, endPoint y: 389, distance: 292.0
click at [739, 389] on div "Introduction Authentication abuse in a cloud security platform can lead to unau…" at bounding box center [624, 777] width 451 height 1106
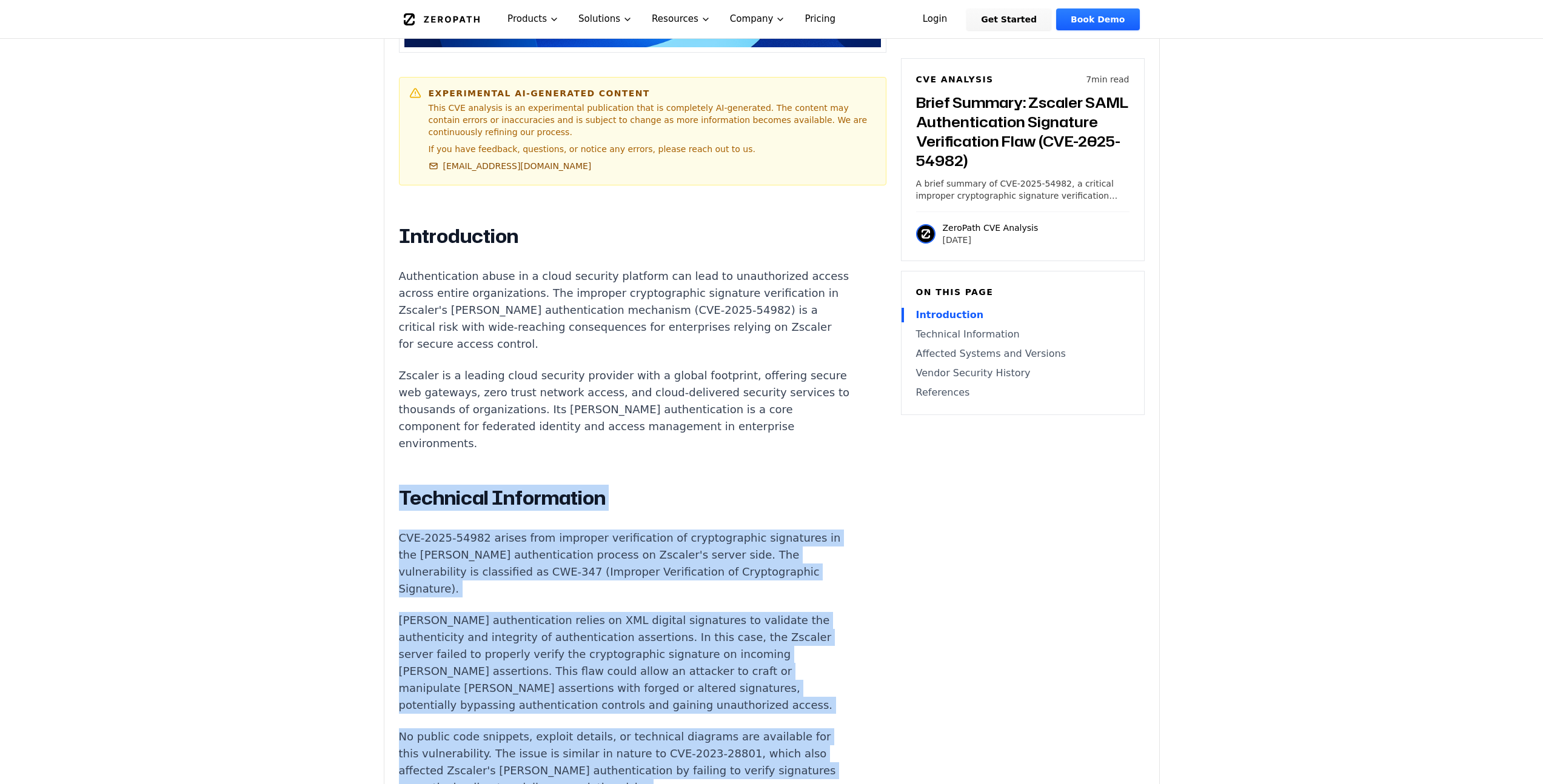
click at [737, 381] on div "Introduction Authentication abuse in a cloud security platform can lead to unau…" at bounding box center [624, 777] width 451 height 1106
drag, startPoint x: 743, startPoint y: 407, endPoint x: 796, endPoint y: 658, distance: 256.5
click at [796, 659] on div "Introduction Authentication abuse in a cloud security platform can lead to unau…" at bounding box center [624, 777] width 451 height 1106
click at [796, 728] on p "No public code snippets, exploit details, or technical diagrams are available f…" at bounding box center [624, 762] width 451 height 68
drag, startPoint x: 791, startPoint y: 636, endPoint x: 742, endPoint y: 358, distance: 282.3
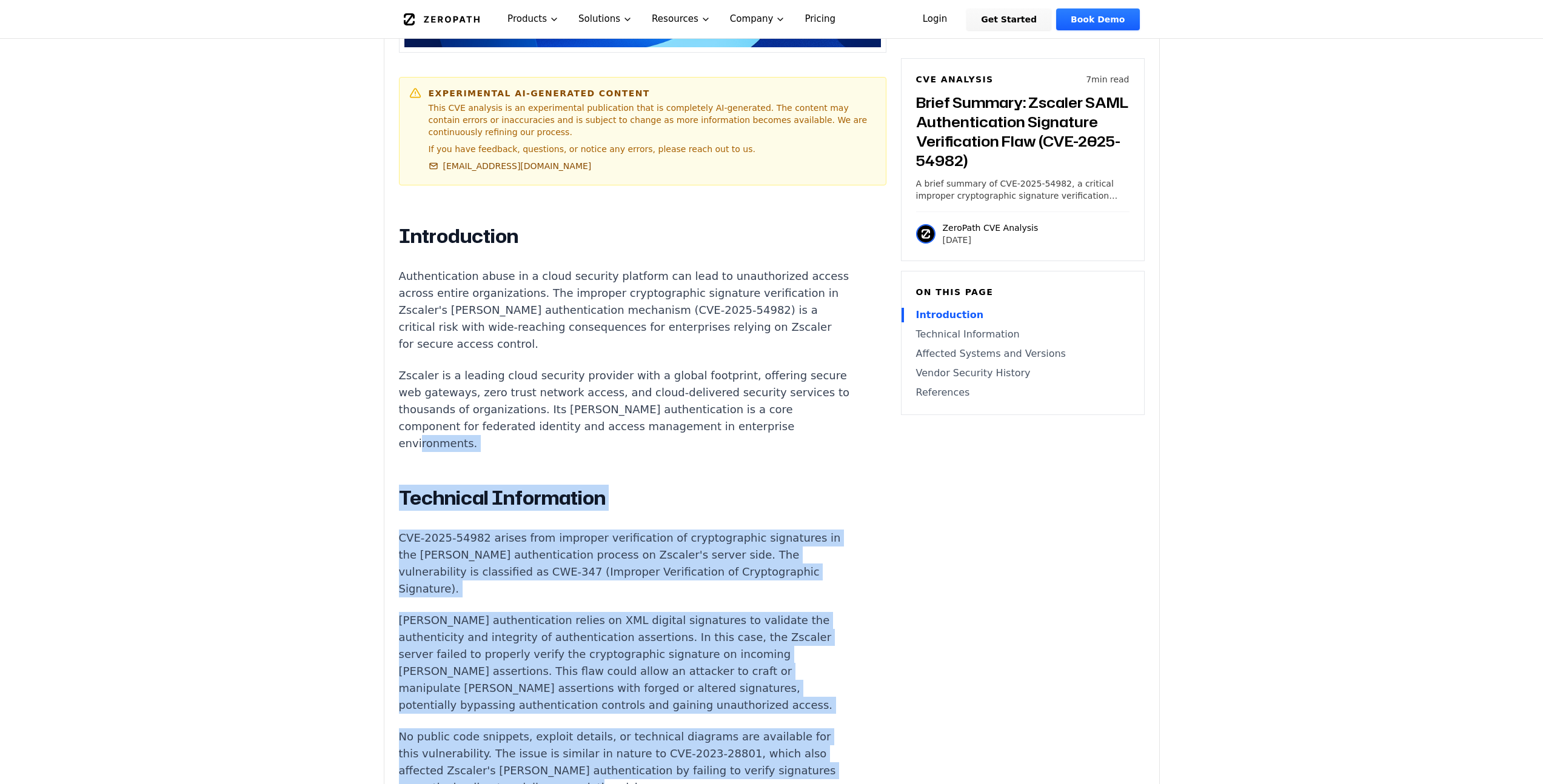
click at [742, 358] on div "Introduction Authentication abuse in a cloud security platform can lead to unau…" at bounding box center [624, 777] width 451 height 1106
drag, startPoint x: 742, startPoint y: 358, endPoint x: 761, endPoint y: 440, distance: 84.2
click at [742, 367] on p "Zscaler is a leading cloud security provider with a global footprint, offering …" at bounding box center [624, 409] width 451 height 85
drag
click at [767, 676] on div "Introduction Authentication abuse in a cloud security platform can lead to unau…" at bounding box center [624, 777] width 451 height 1106
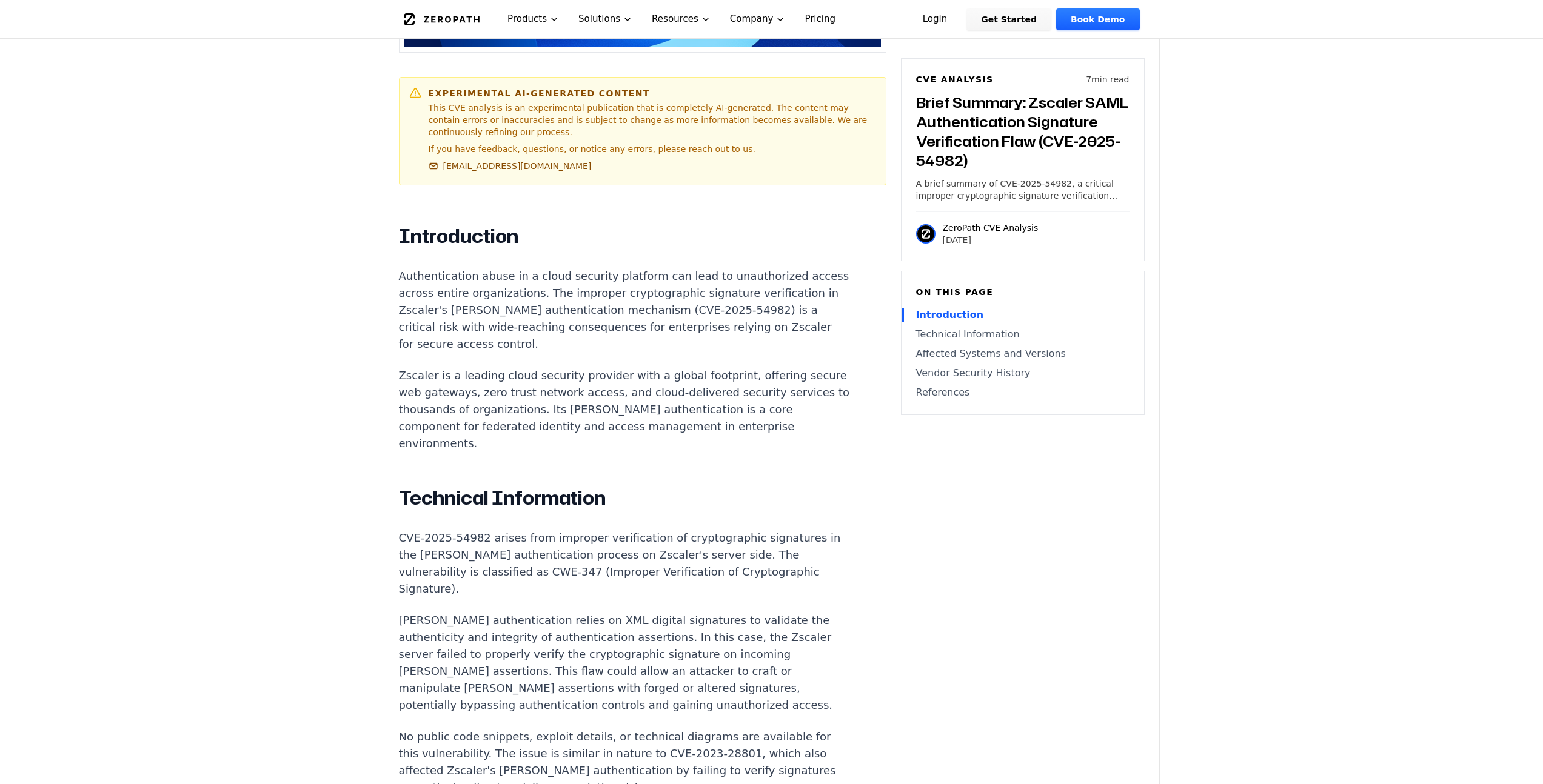
click at [769, 677] on div "Introduction Authentication abuse in a cloud security platform can lead to unau…" at bounding box center [624, 777] width 451 height 1106
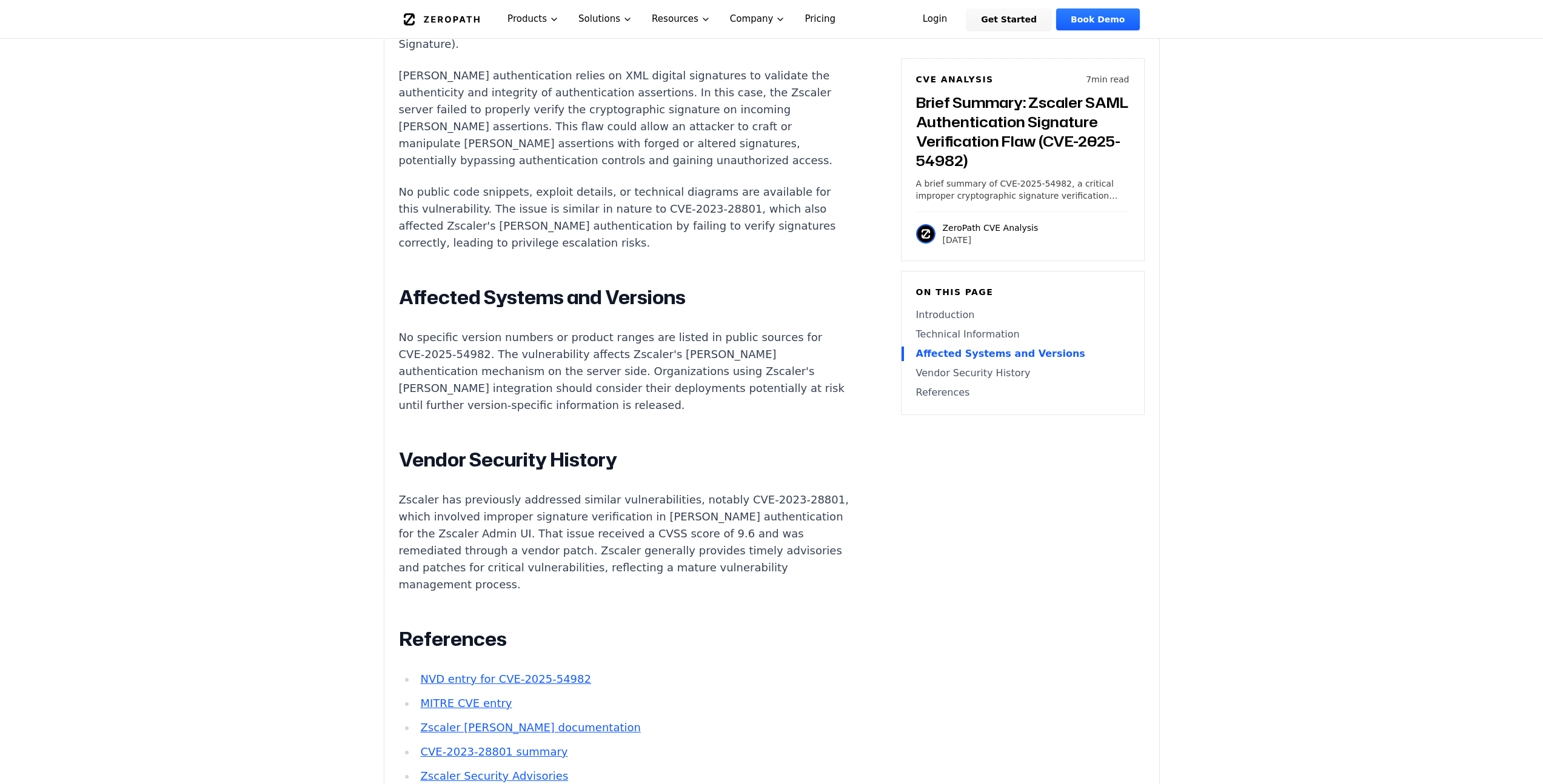
click at [241, 393] on main "How ZeroPath Works Learn the technical details of how ZeroPath works under the …" at bounding box center [772, 387] width 1543 height 3206
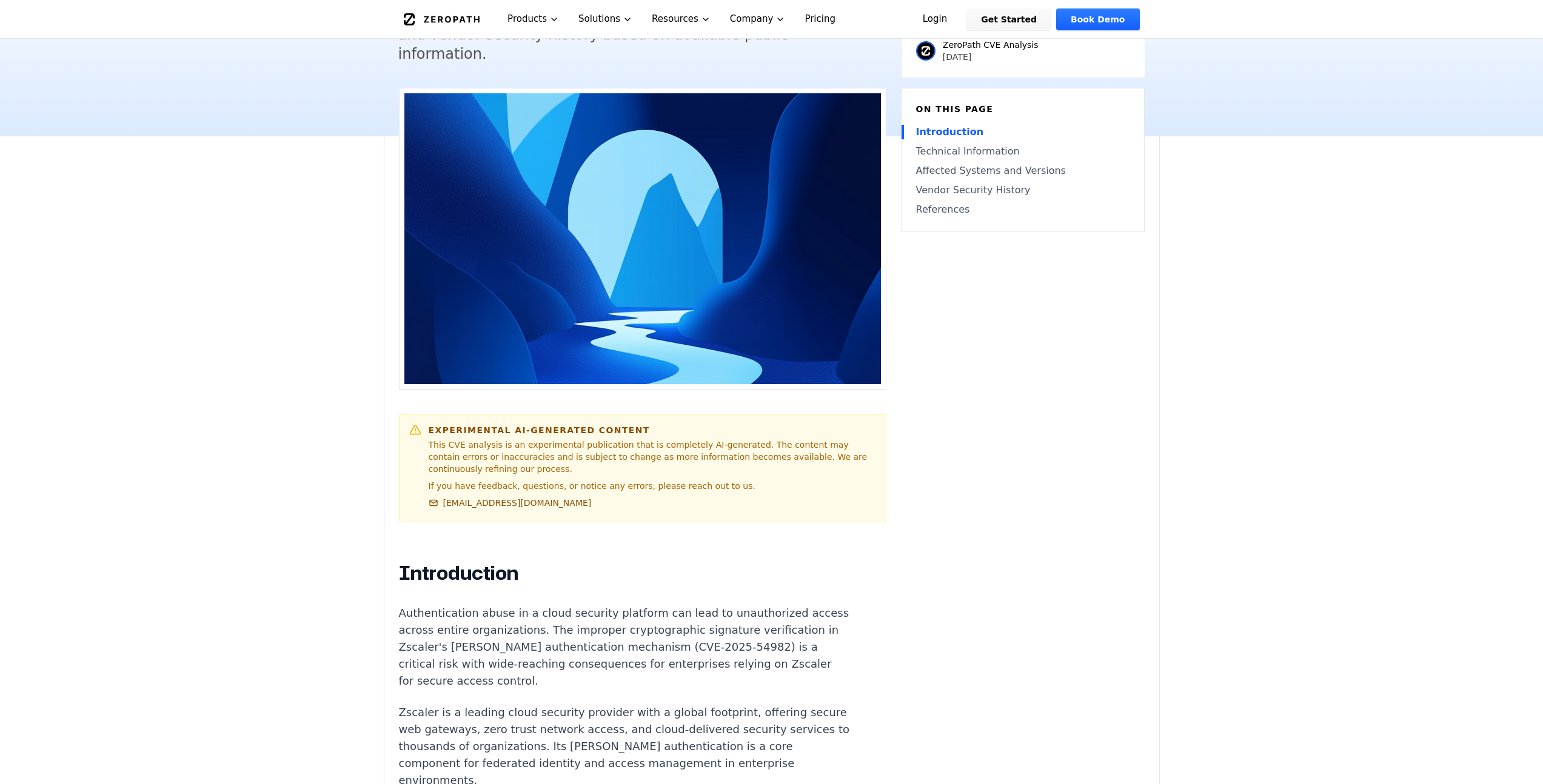
scroll to position [0, 0]
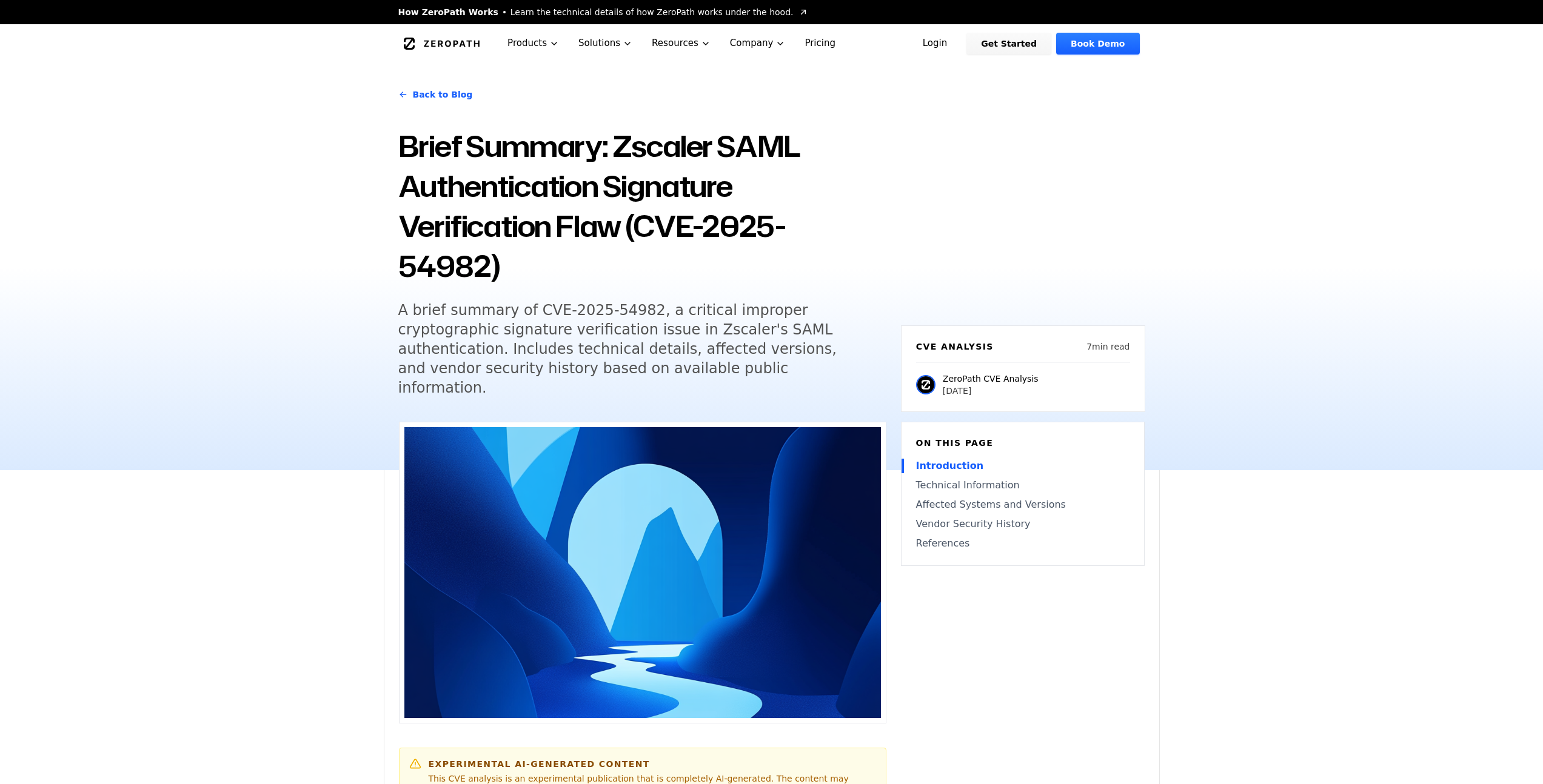
click at [1320, 307] on div "Back to Blog Brief Summary: Zscaler [PERSON_NAME] Authentication Signature Veri…" at bounding box center [772, 266] width 1543 height 407
